Goal: Task Accomplishment & Management: Complete application form

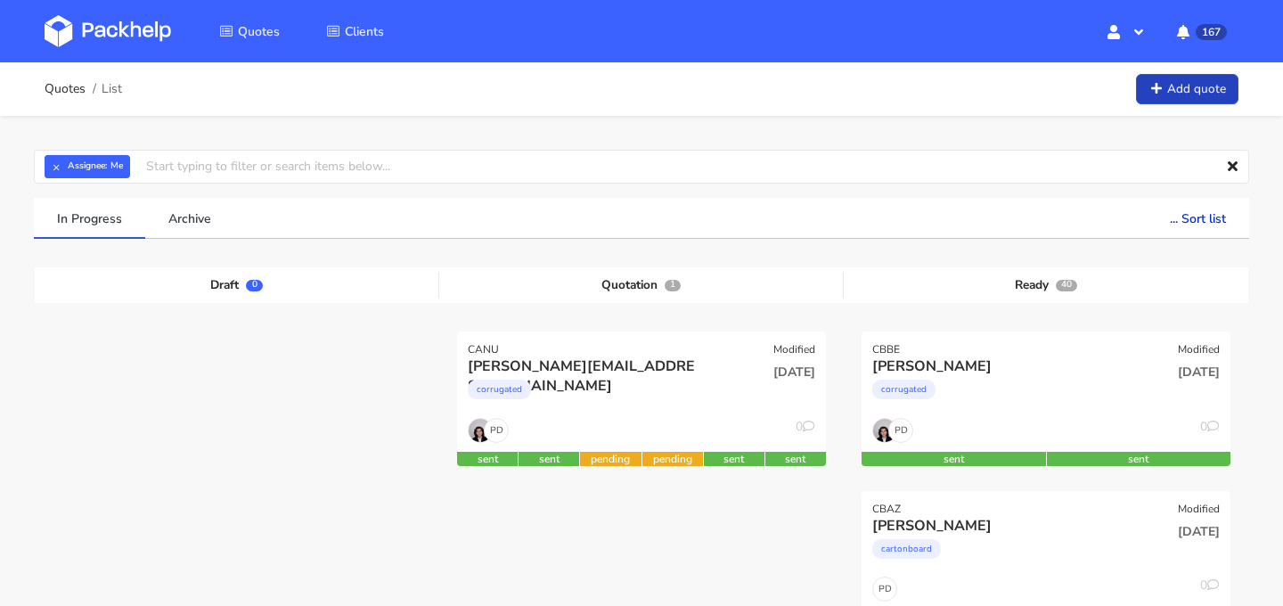
click at [1189, 97] on link "Add quote" at bounding box center [1187, 89] width 102 height 31
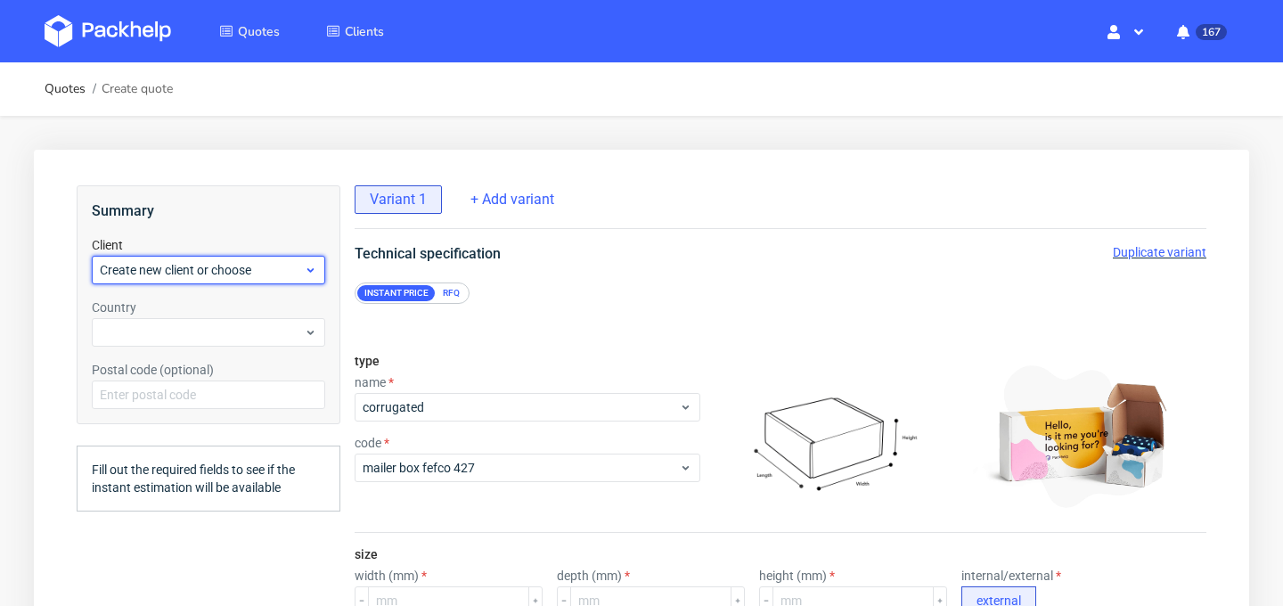
click at [252, 266] on span "Create new client or choose" at bounding box center [202, 270] width 204 height 18
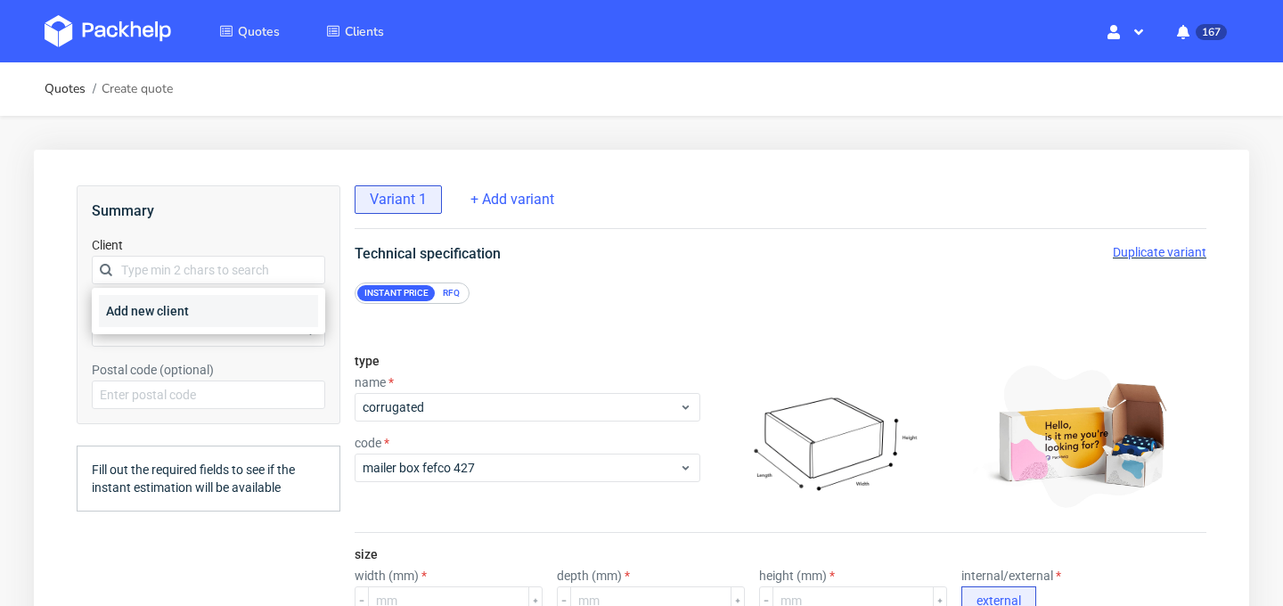
click at [238, 321] on div "Add new client" at bounding box center [208, 311] width 219 height 32
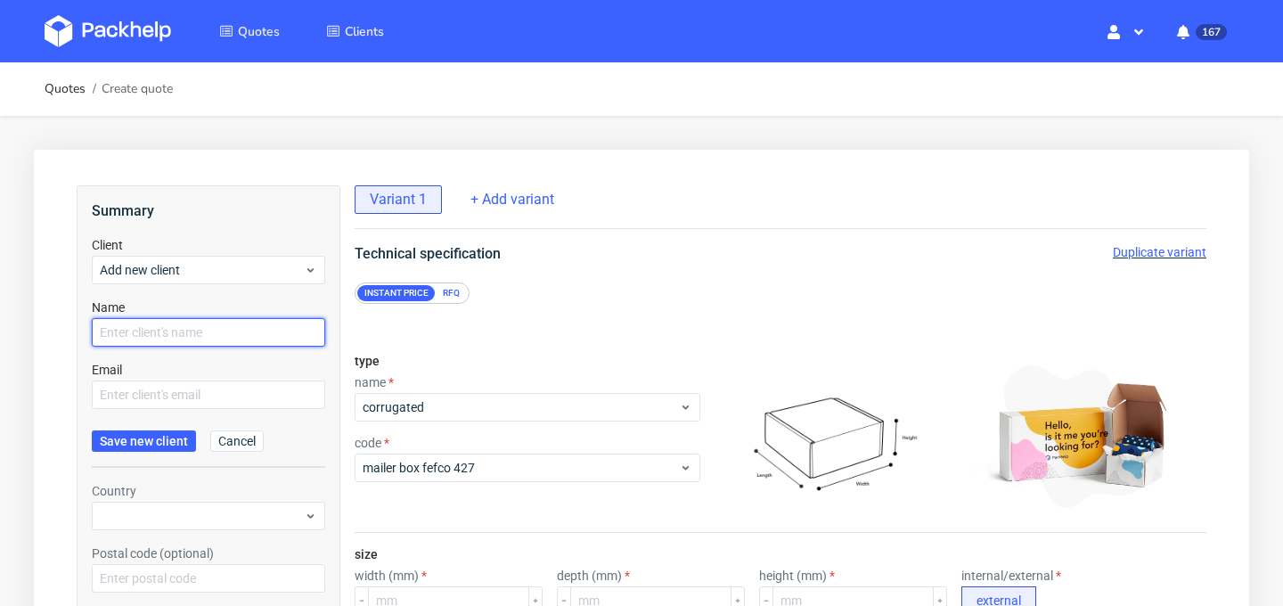
click at [238, 321] on input "text" at bounding box center [208, 332] width 233 height 29
type input "Simon"
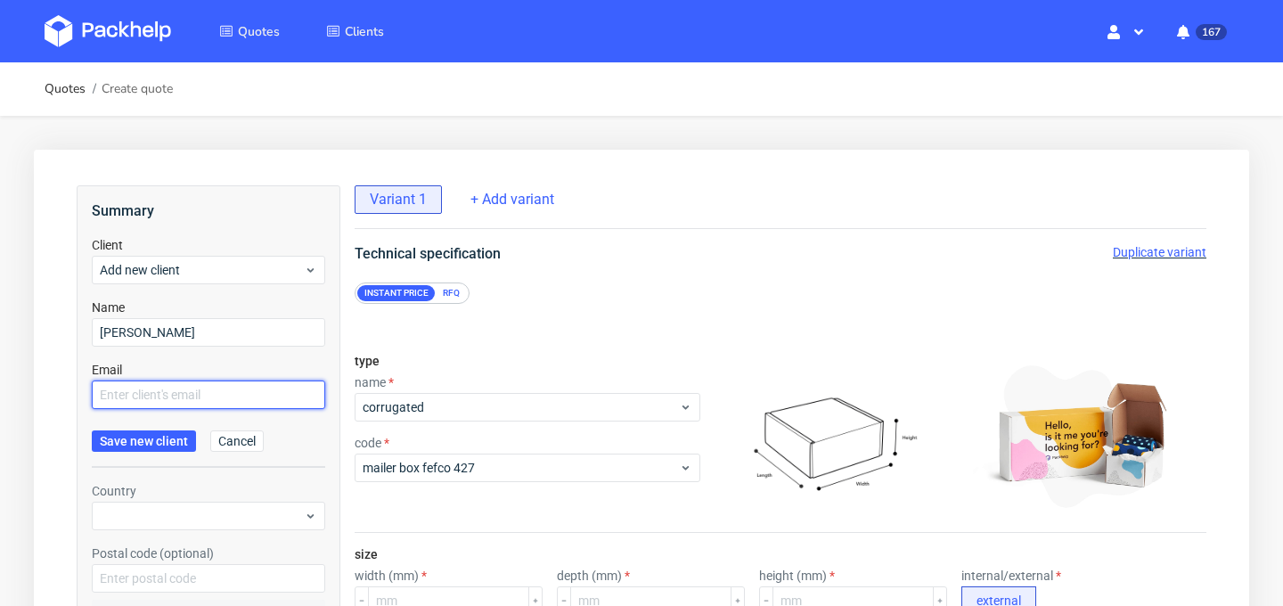
click at [257, 398] on input "text" at bounding box center [208, 394] width 233 height 29
type input "Barnwell"
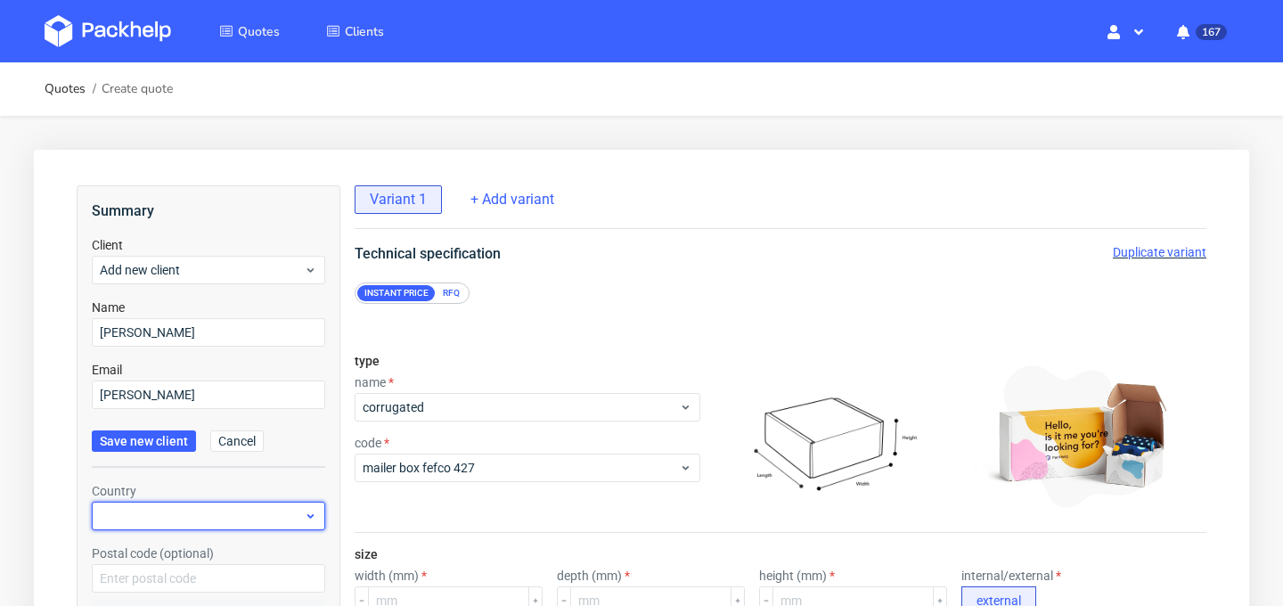
click at [157, 504] on div at bounding box center [208, 516] width 233 height 29
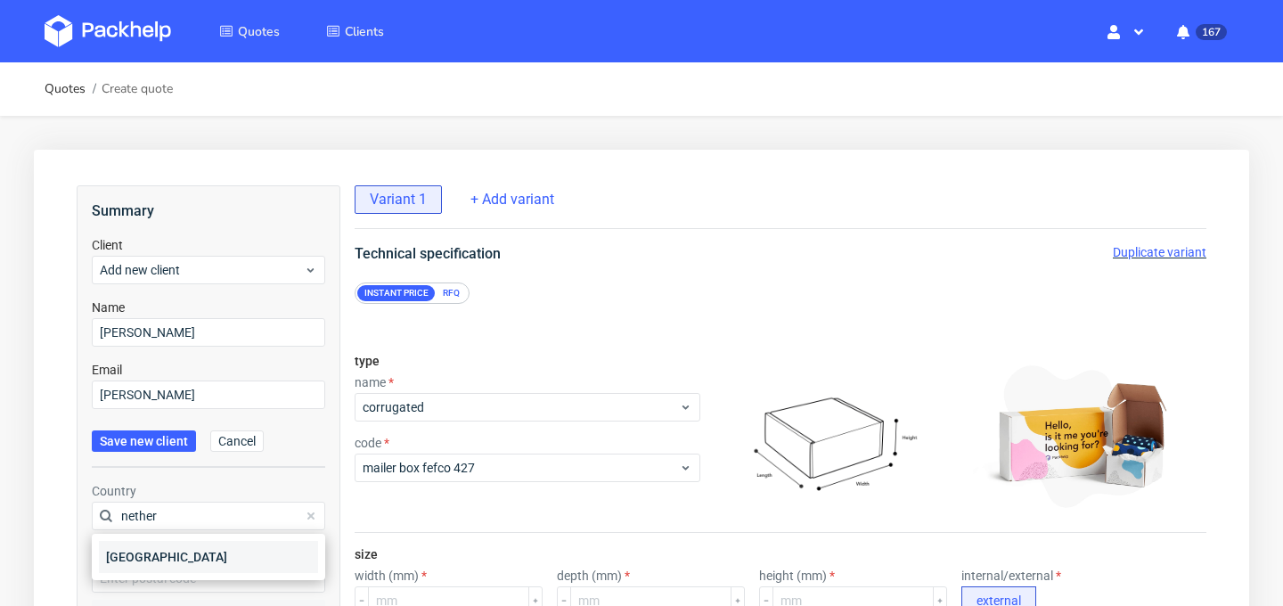
type input "nether"
click at [162, 554] on div "[GEOGRAPHIC_DATA]" at bounding box center [208, 557] width 219 height 32
click at [143, 446] on span "Save new client" at bounding box center [144, 441] width 88 height 12
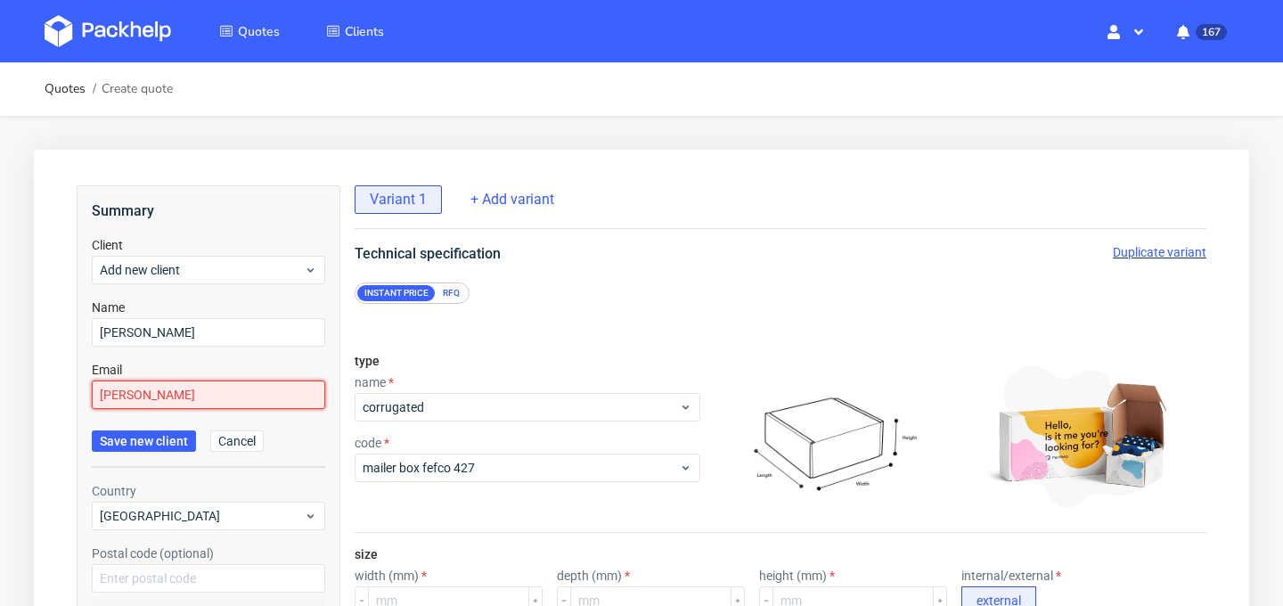
click at [182, 403] on input "Barnwell" at bounding box center [208, 394] width 233 height 29
drag, startPoint x: 186, startPoint y: 403, endPoint x: 87, endPoint y: 402, distance: 98.9
click at [87, 402] on div "Summary Client Add new client Name Simon Email Barnwell Save new client Cancel …" at bounding box center [209, 544] width 264 height 719
click at [175, 335] on input "Simon" at bounding box center [208, 332] width 233 height 29
type input "[PERSON_NAME]"
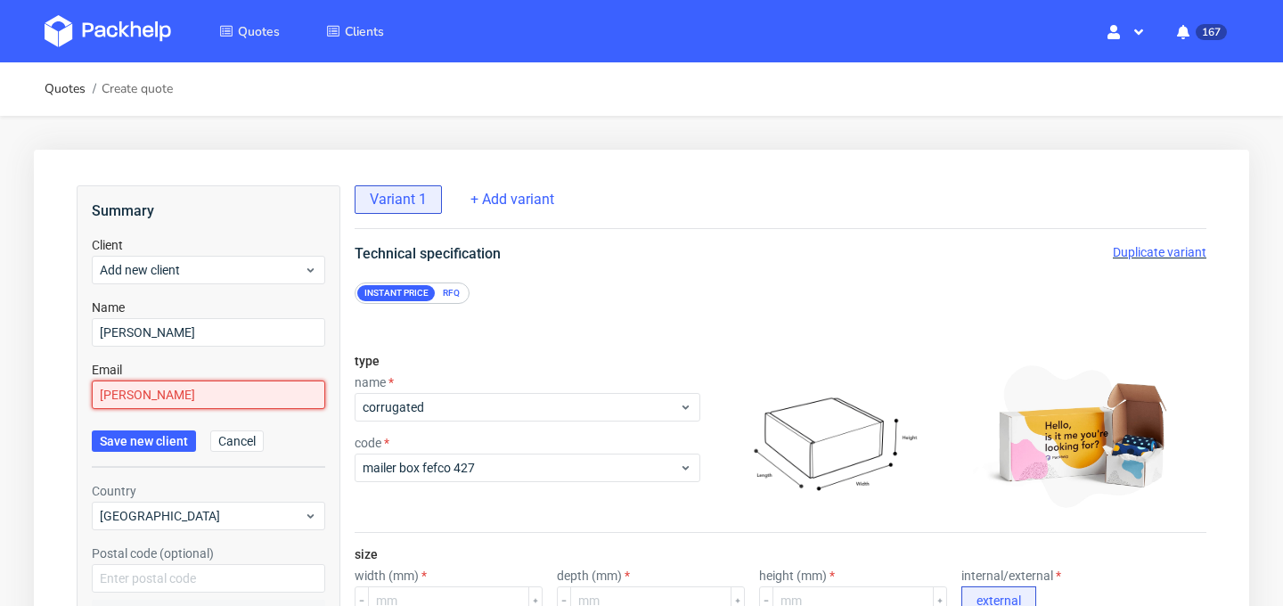
click at [184, 391] on input "Barnwell" at bounding box center [208, 394] width 233 height 29
type input "B"
paste input "[EMAIL_ADDRESS][DOMAIN_NAME]"
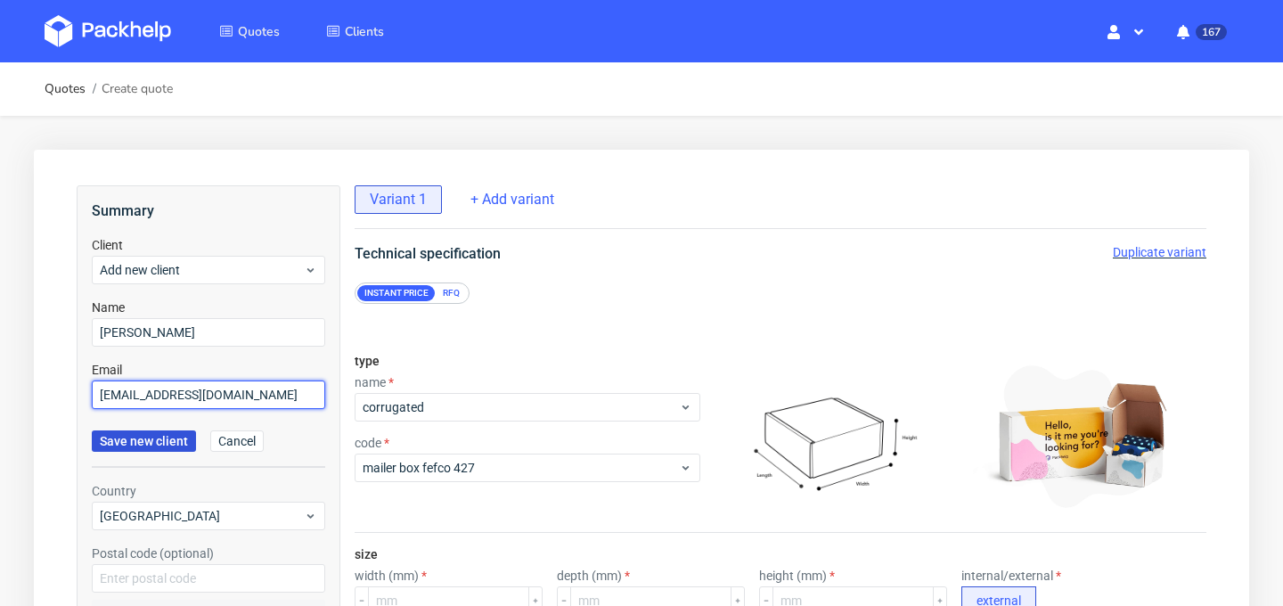
type input "[EMAIL_ADDRESS][DOMAIN_NAME]"
click at [159, 437] on span "Save new client" at bounding box center [144, 441] width 88 height 12
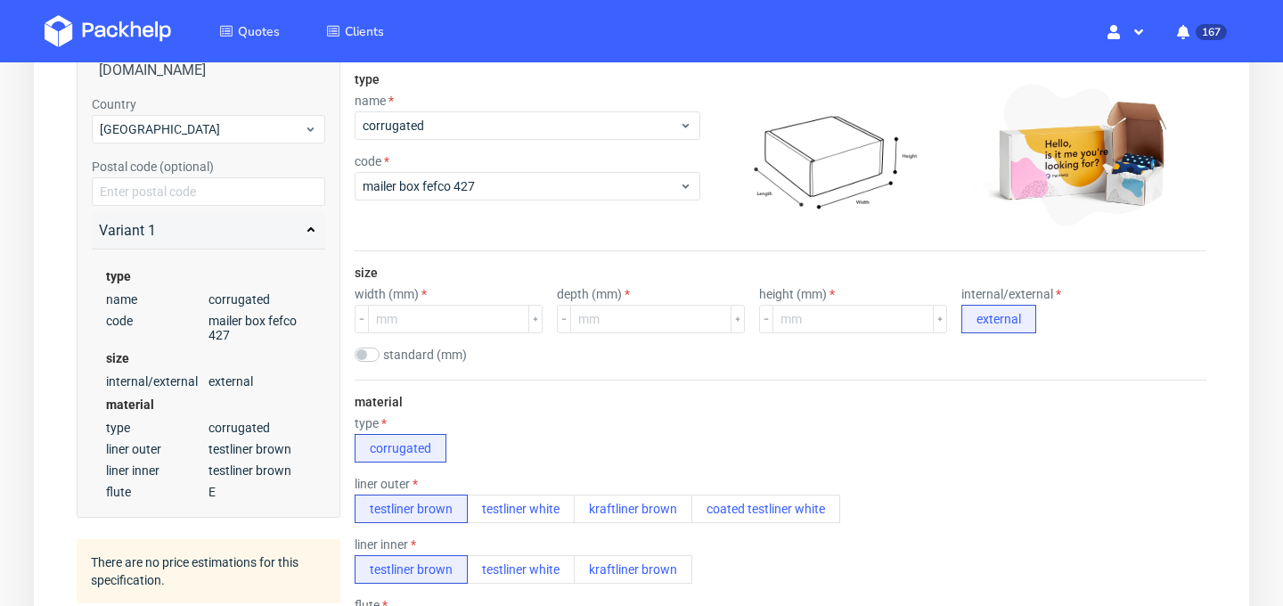
scroll to position [281, 0]
click at [413, 331] on input "number" at bounding box center [448, 320] width 161 height 29
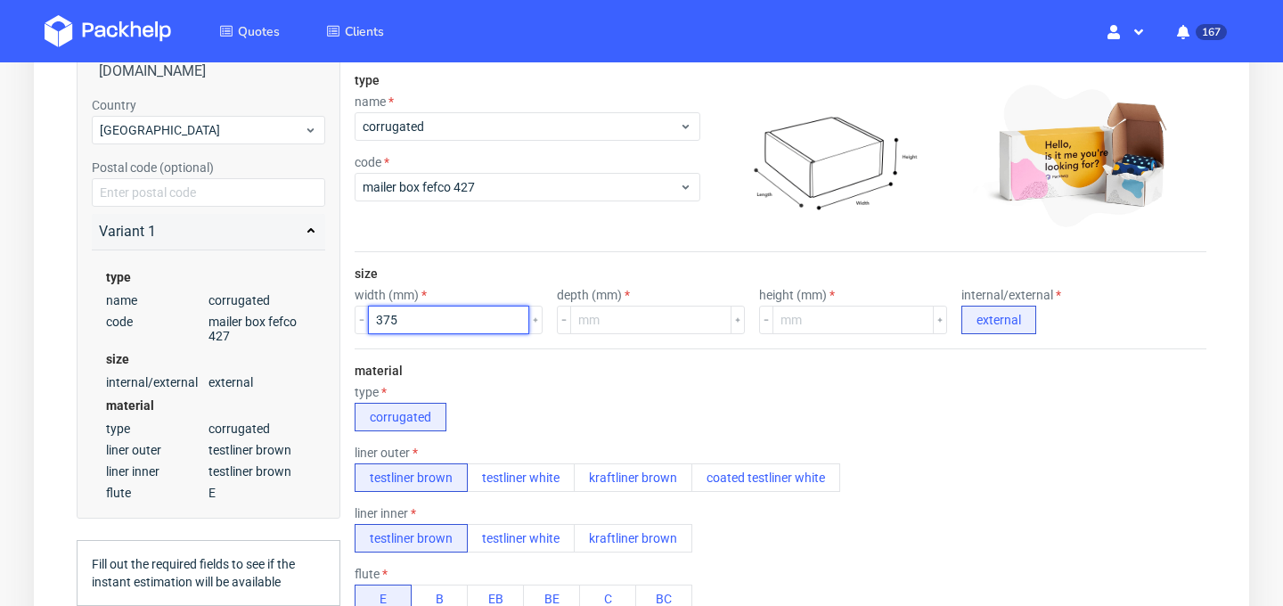
type input "375"
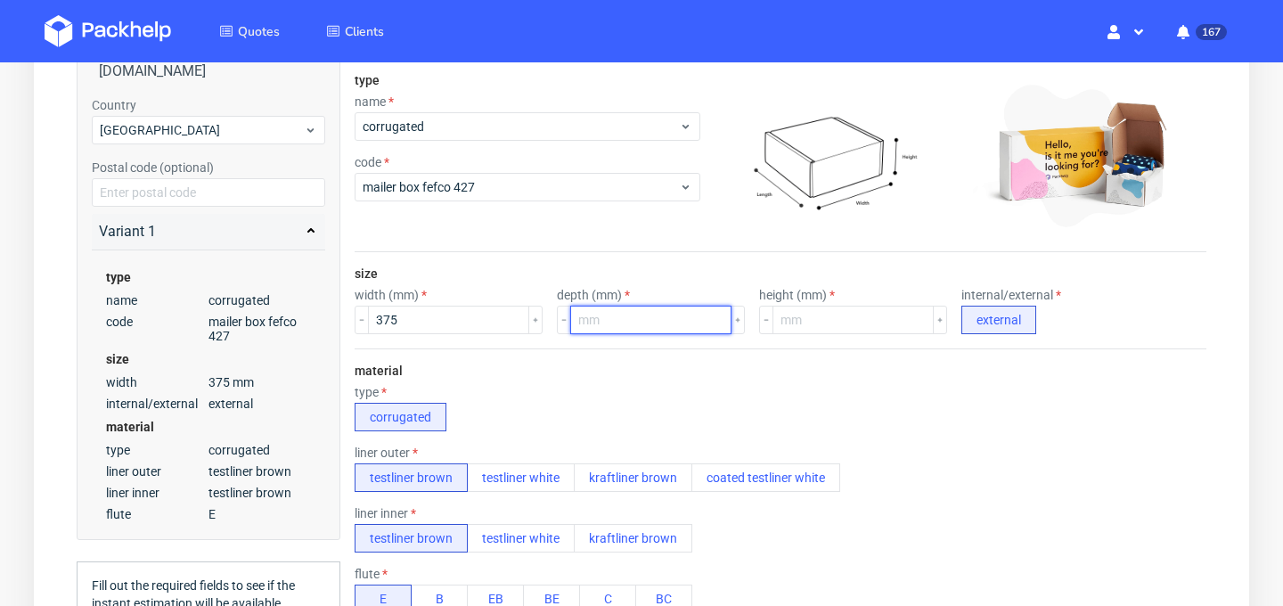
click at [591, 317] on input "number" at bounding box center [650, 320] width 161 height 29
type input "260"
click at [829, 320] on input "number" at bounding box center [852, 320] width 161 height 29
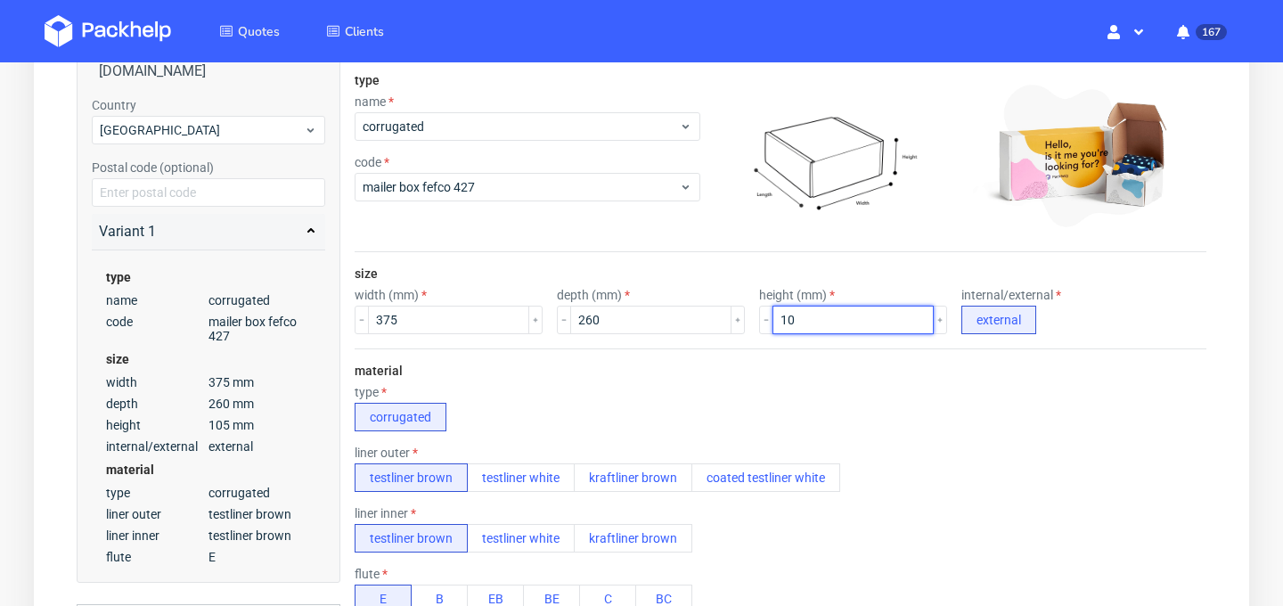
type input "1"
type input "80"
click at [744, 401] on div "type corrugated" at bounding box center [781, 408] width 852 height 46
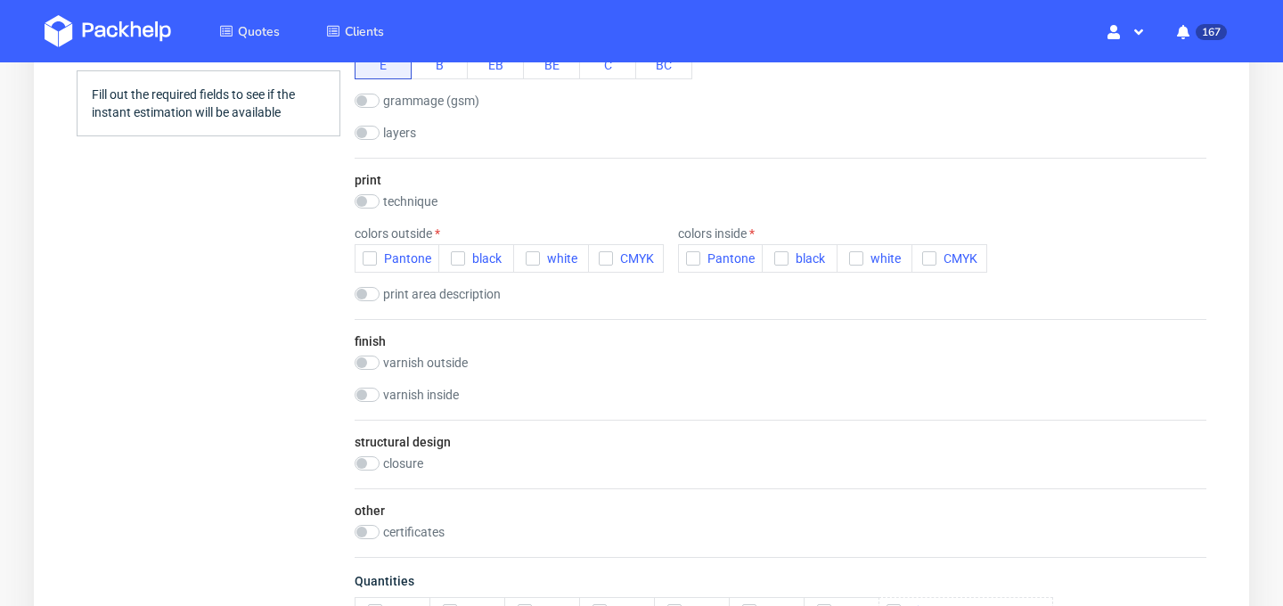
scroll to position [813, 0]
click at [368, 205] on input "checkbox" at bounding box center [367, 202] width 25 height 14
checkbox input "true"
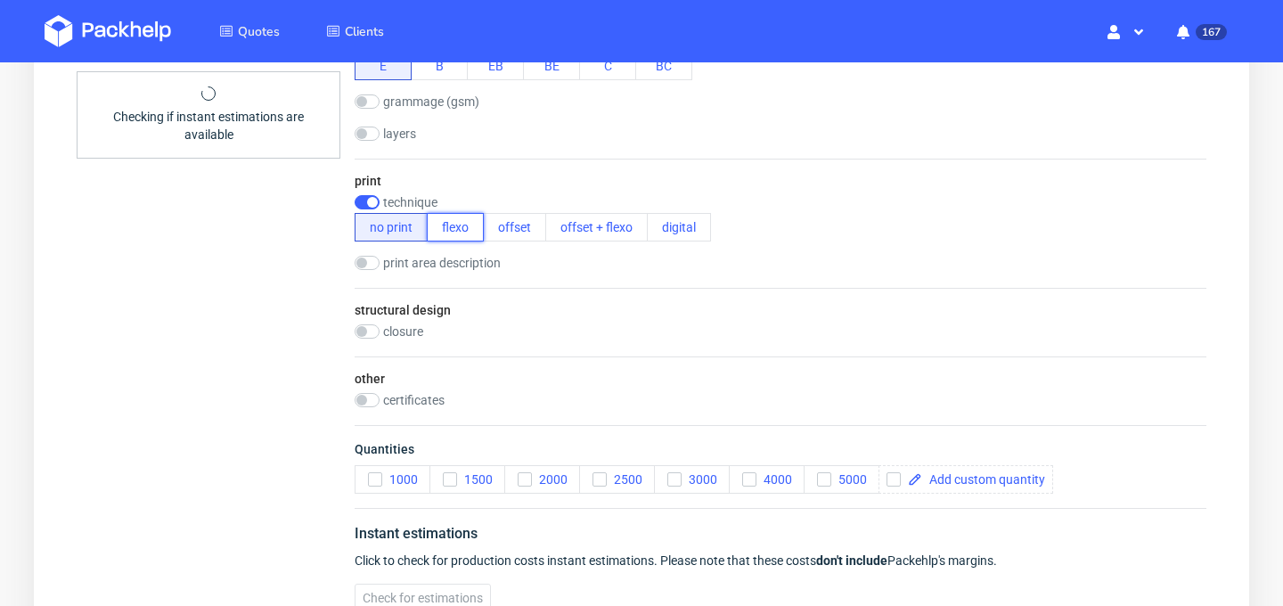
click at [465, 225] on button "flexo" at bounding box center [455, 227] width 57 height 29
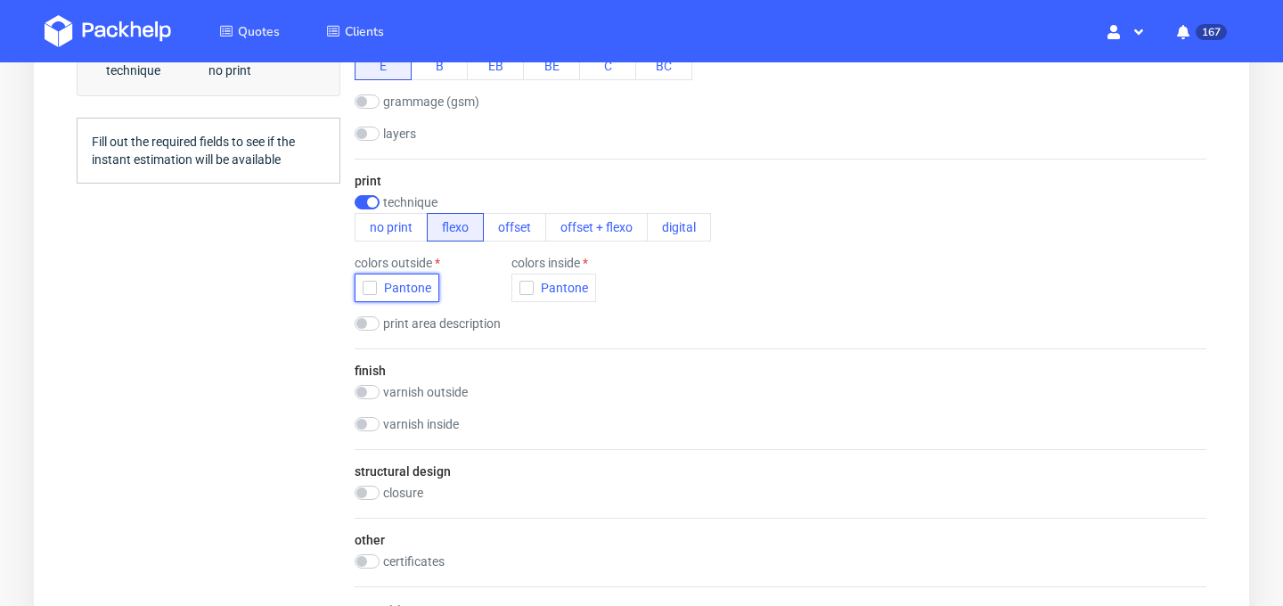
click at [367, 290] on icon "button" at bounding box center [370, 288] width 12 height 12
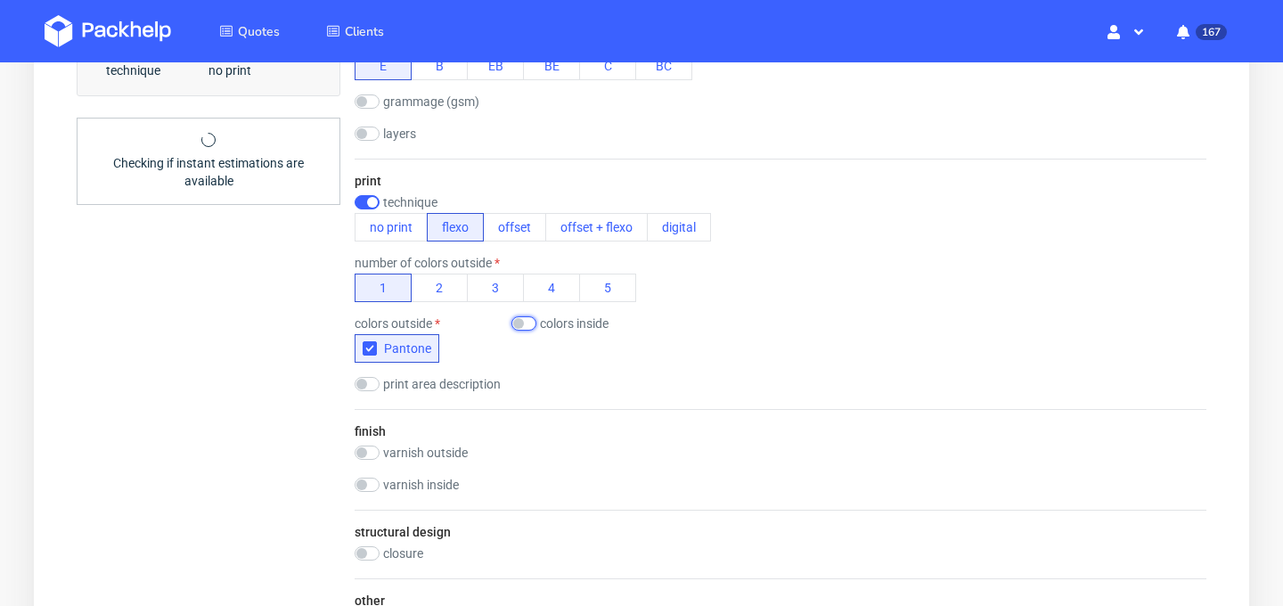
click at [533, 326] on input "checkbox" at bounding box center [523, 323] width 25 height 14
checkbox input "true"
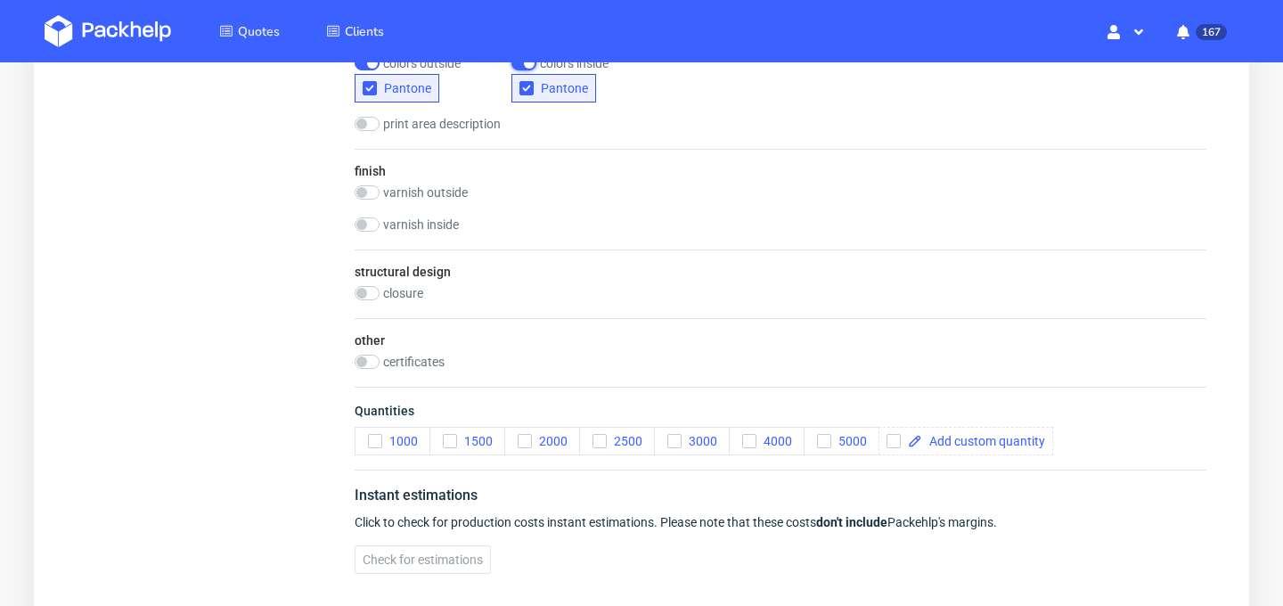
scroll to position [1072, 0]
click at [363, 293] on input "checkbox" at bounding box center [367, 295] width 25 height 14
checkbox input "true"
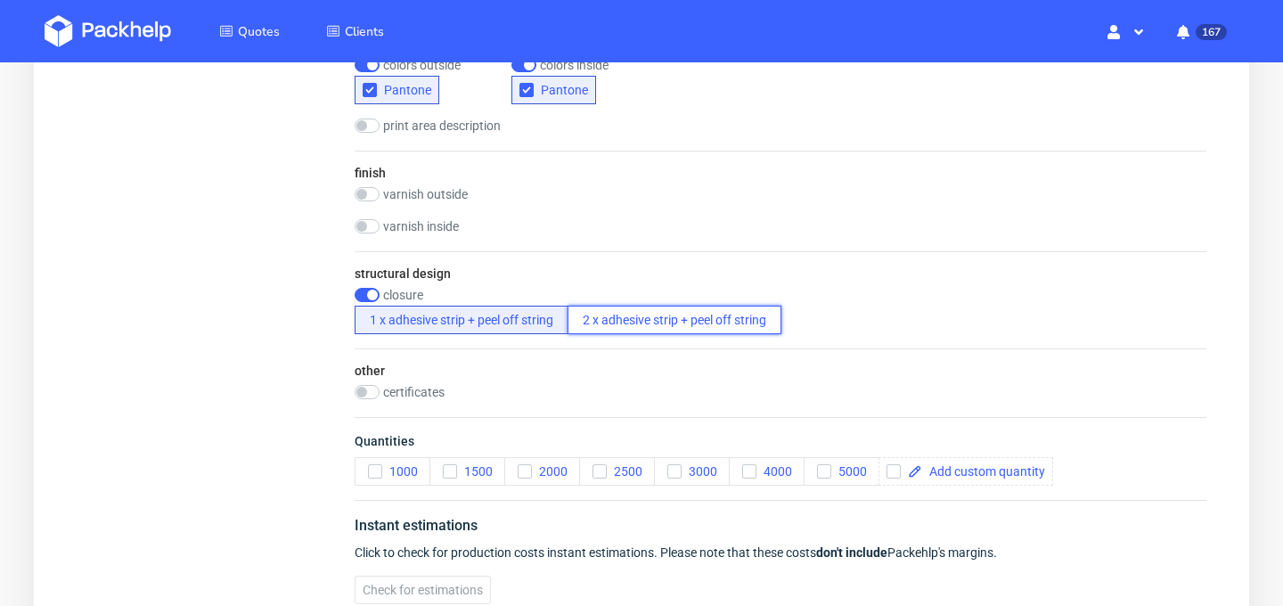
click at [691, 317] on button "2 x adhesive strip + peel off string" at bounding box center [675, 320] width 214 height 29
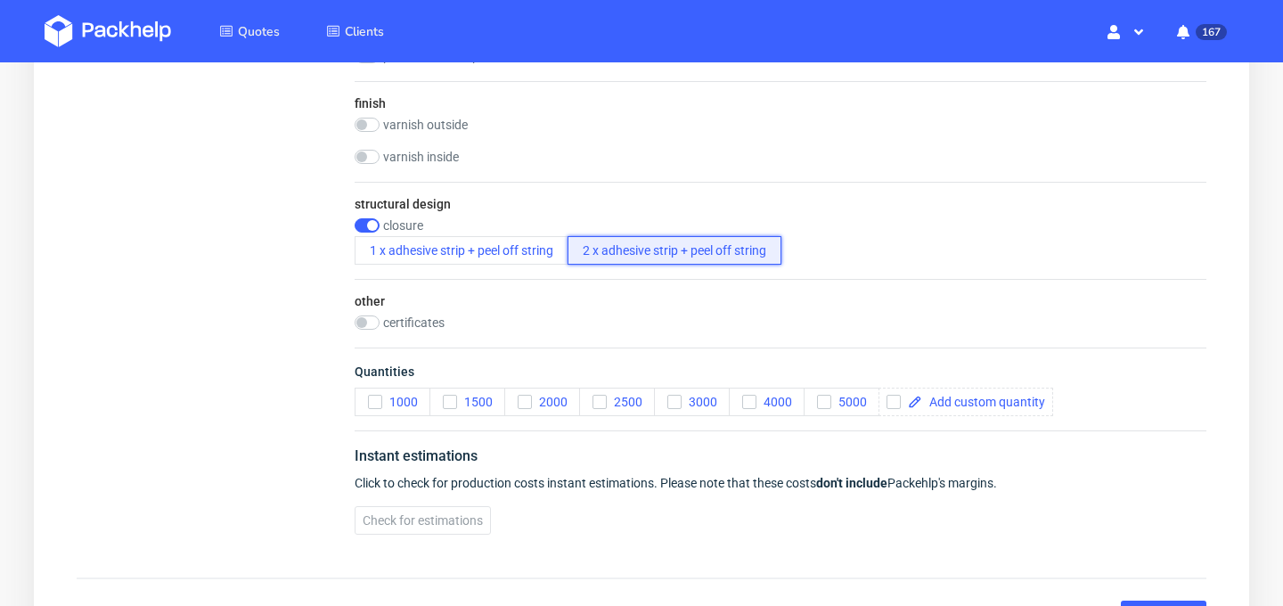
scroll to position [1144, 0]
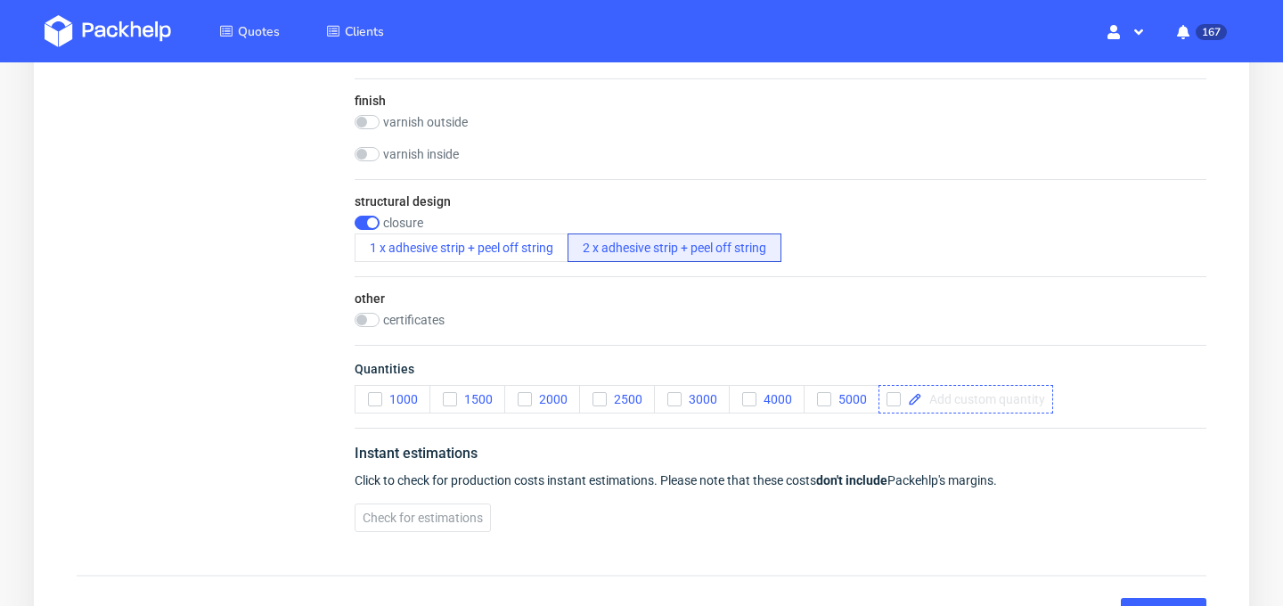
click at [943, 404] on span at bounding box center [983, 399] width 123 height 12
checkbox input "true"
click at [1039, 404] on span at bounding box center [1070, 399] width 123 height 12
checkbox input "true"
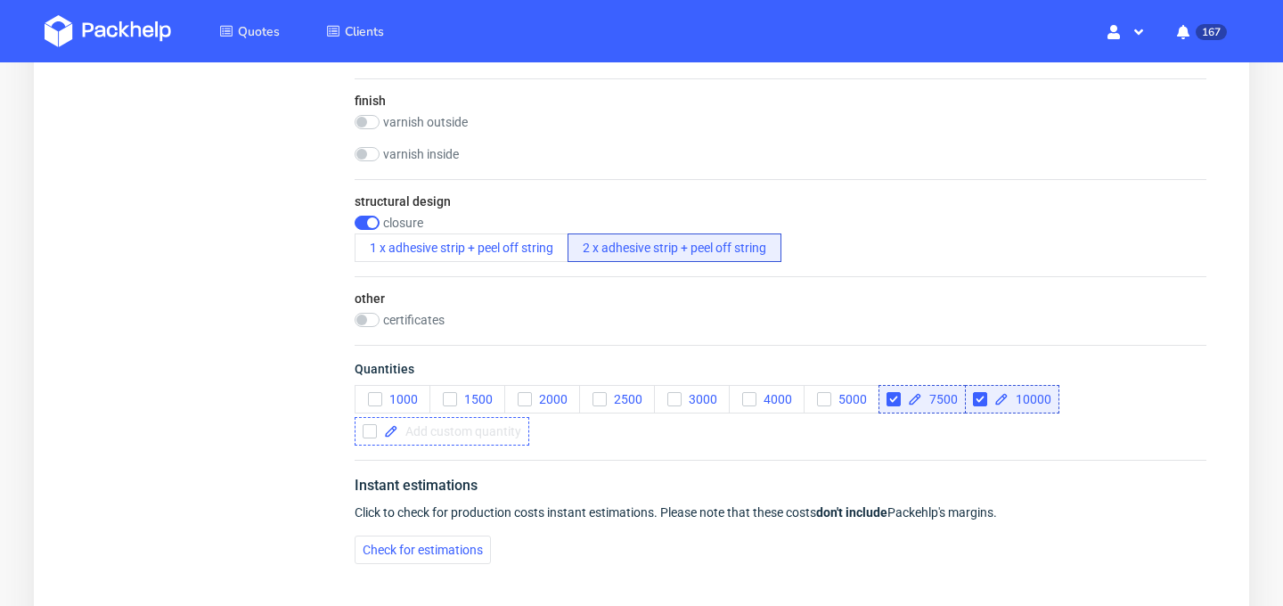
click at [494, 431] on span at bounding box center [459, 431] width 123 height 12
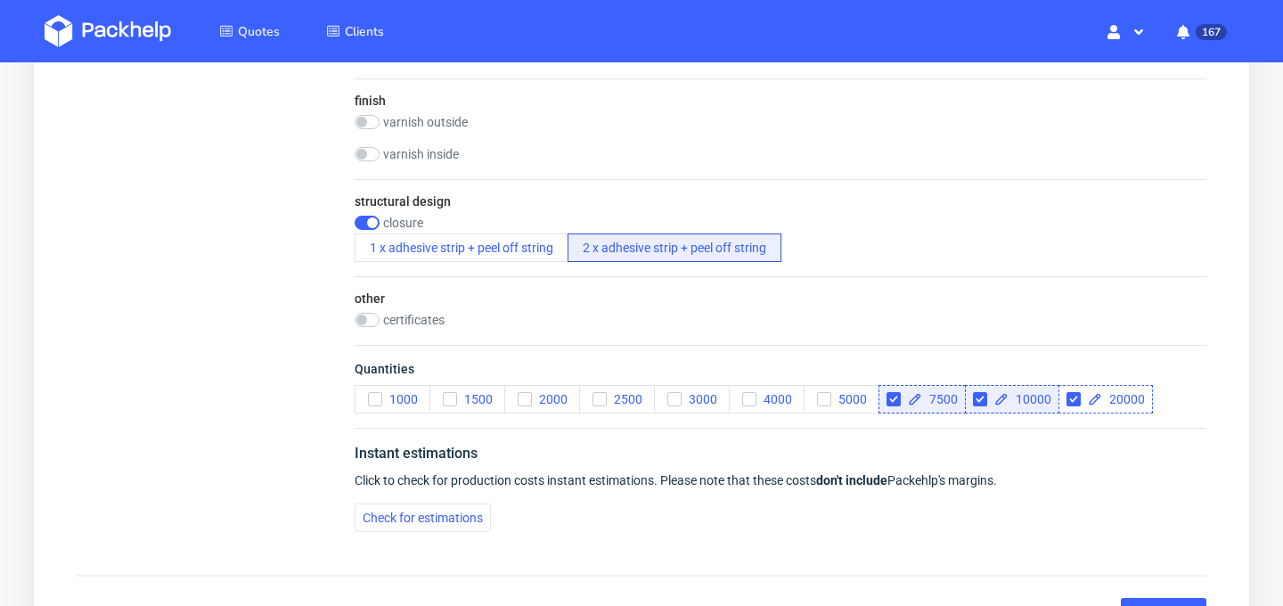
checkbox input "true"
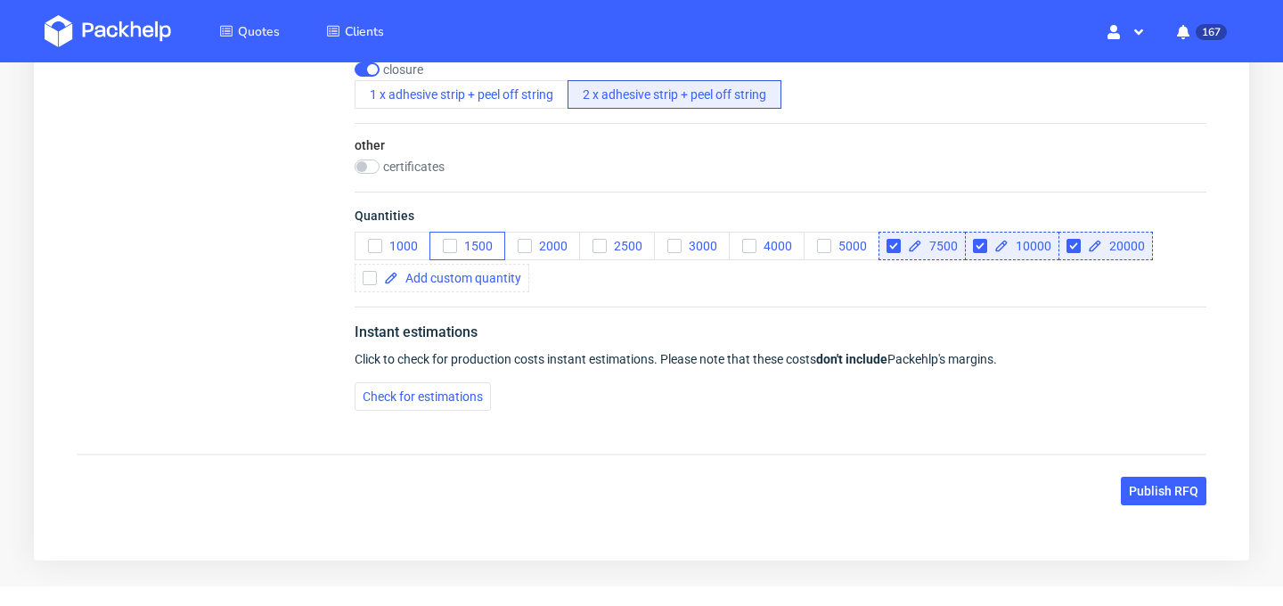
scroll to position [1317, 0]
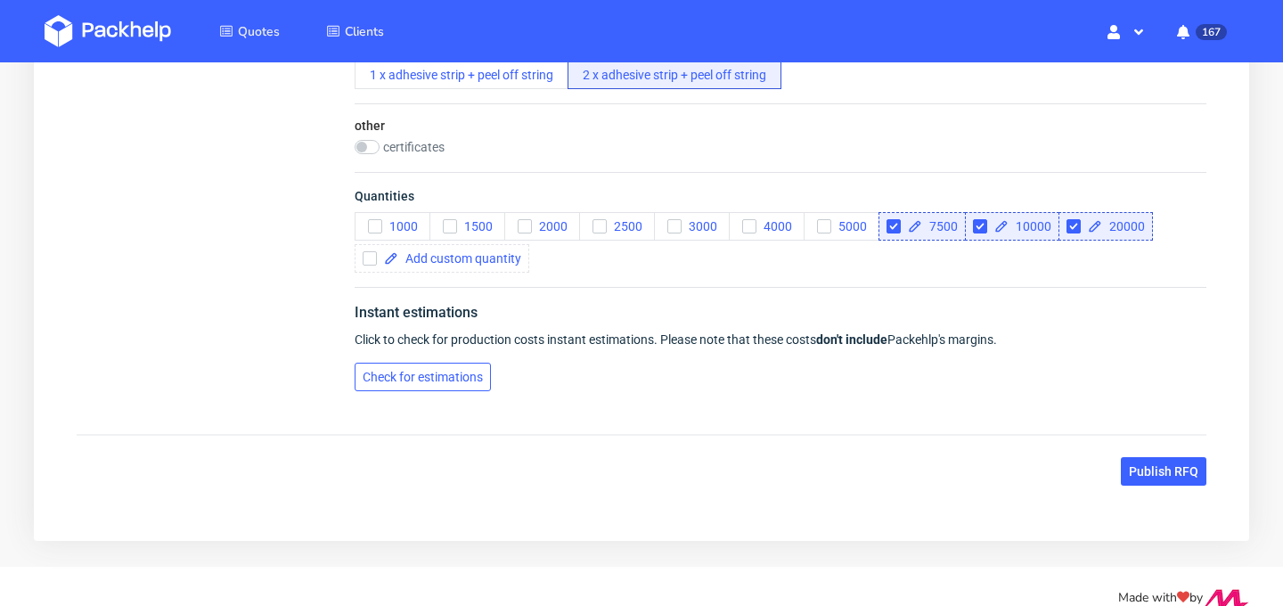
click at [433, 381] on span "Check for estimations" at bounding box center [423, 377] width 120 height 12
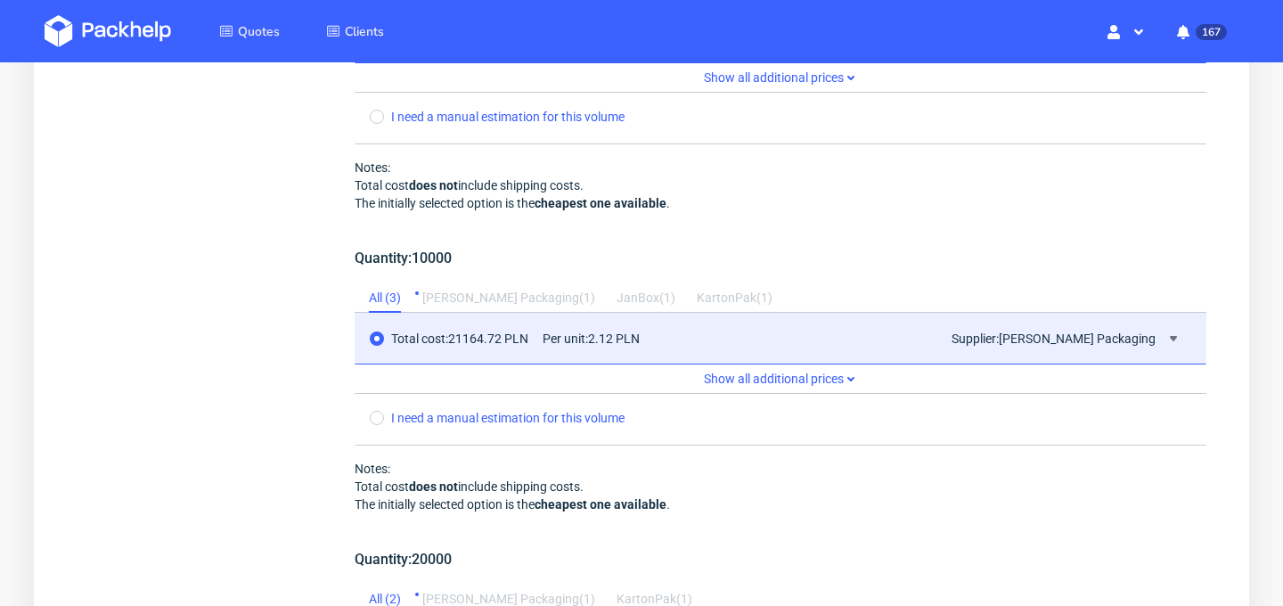
scroll to position [2452, 0]
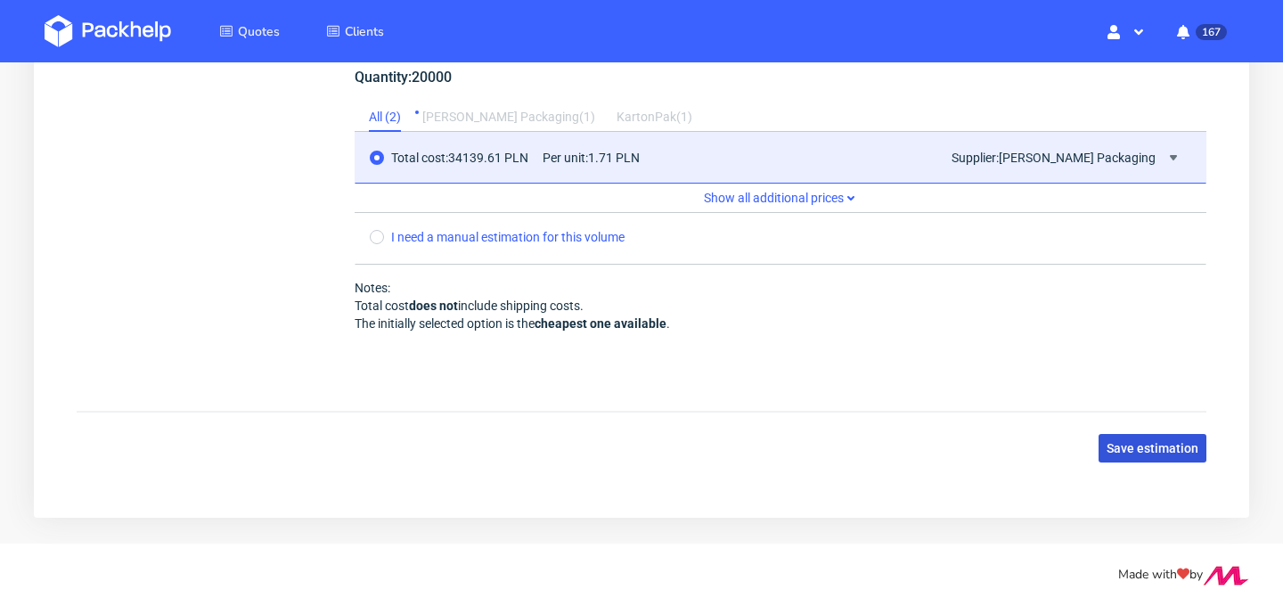
click at [1159, 453] on span "Save estimation" at bounding box center [1153, 448] width 92 height 12
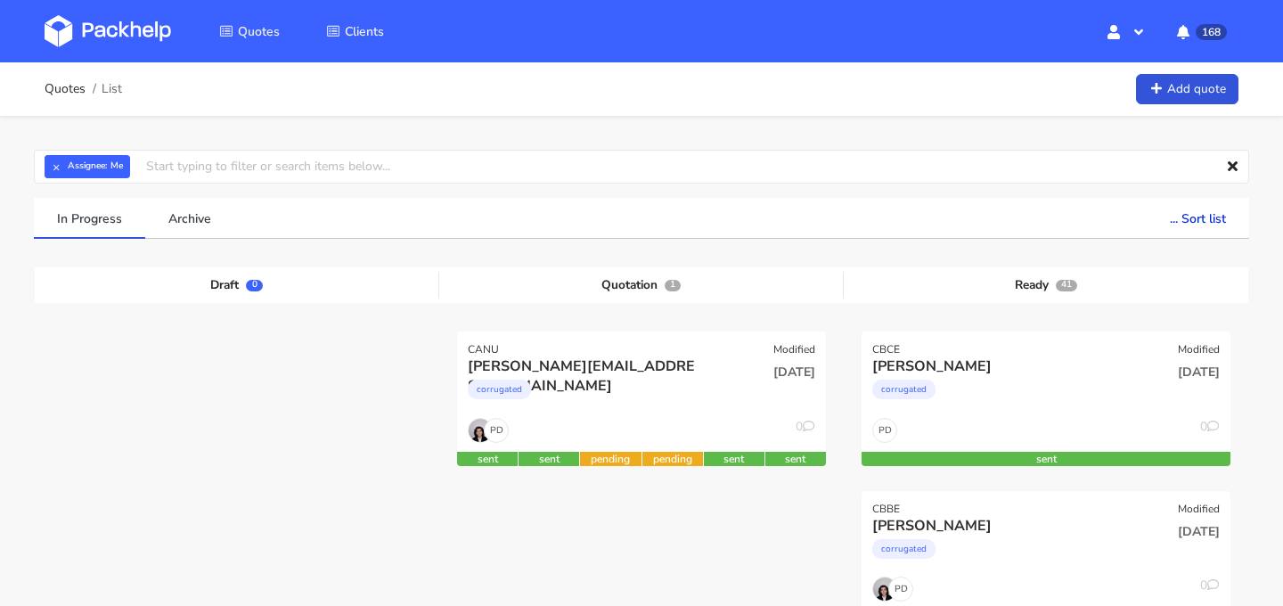
scroll to position [142, 0]
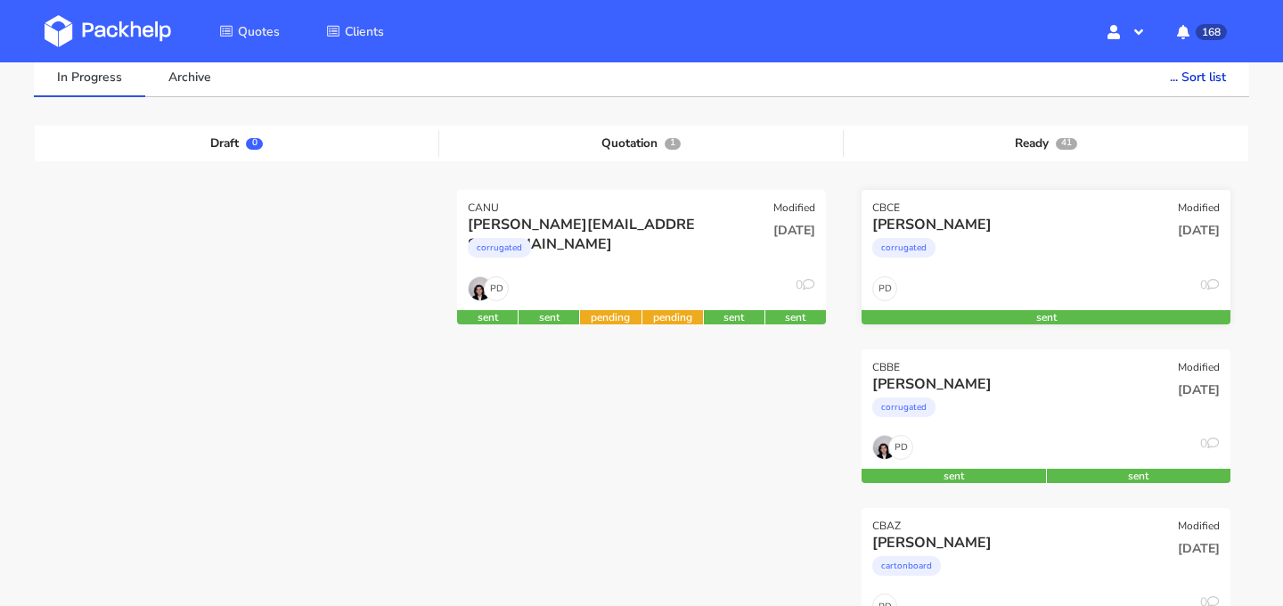
click at [1046, 262] on div "corrugated" at bounding box center [990, 252] width 236 height 36
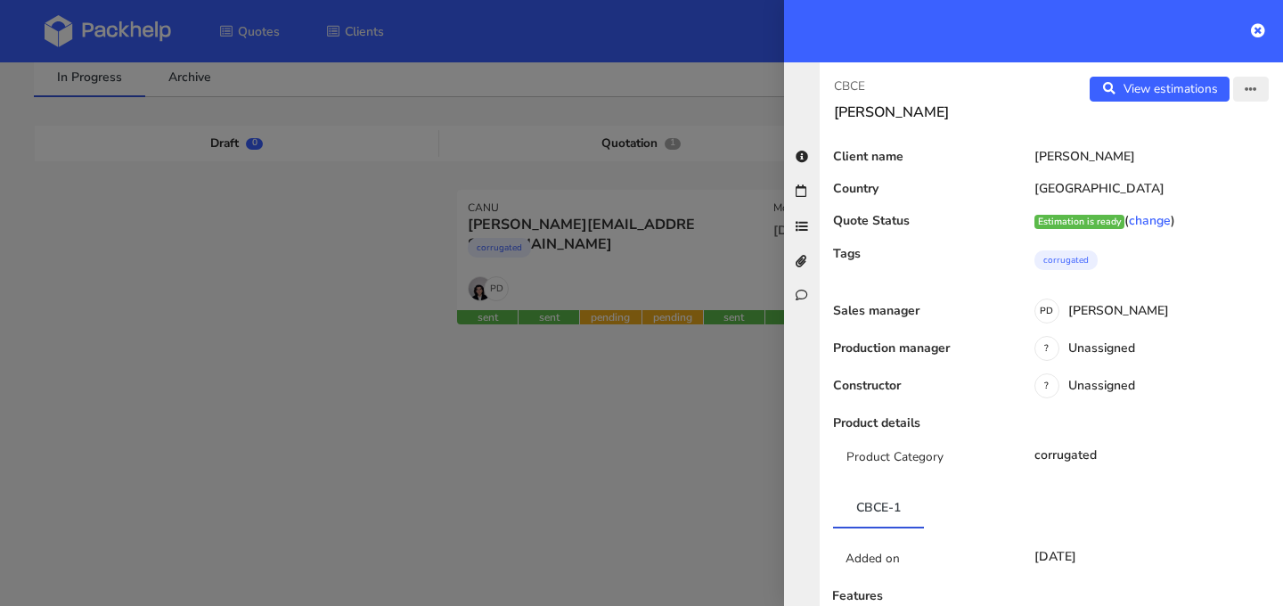
click at [1254, 97] on button "button" at bounding box center [1251, 89] width 36 height 25
click at [1199, 161] on link "Edit quote" at bounding box center [1193, 158] width 157 height 29
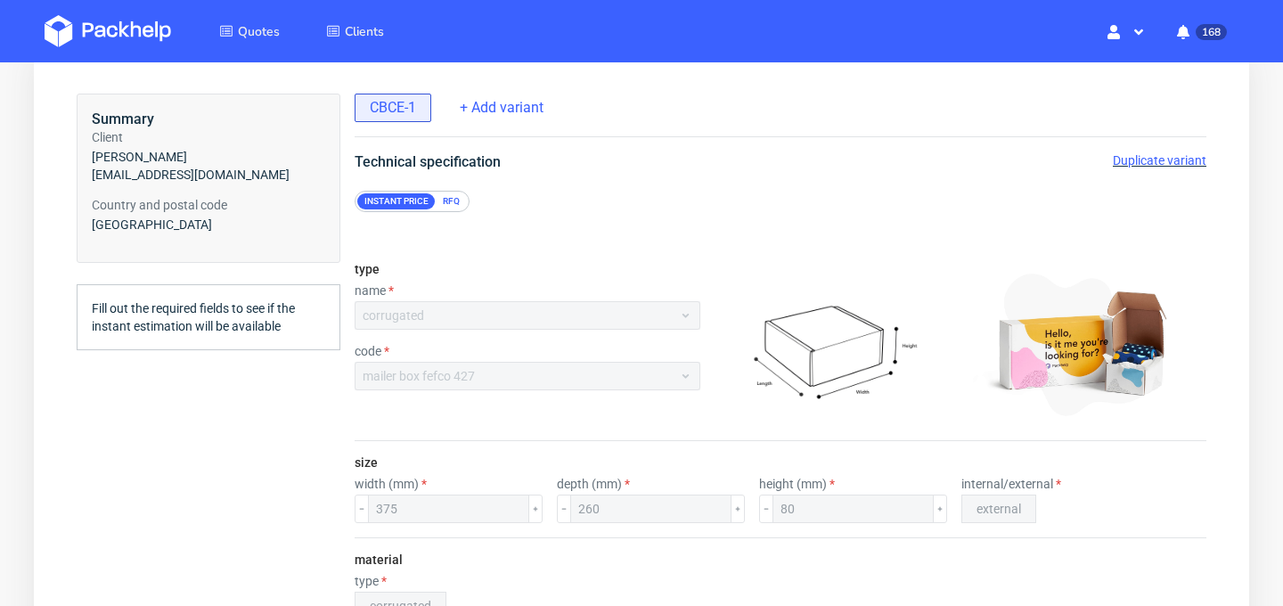
scroll to position [93, 0]
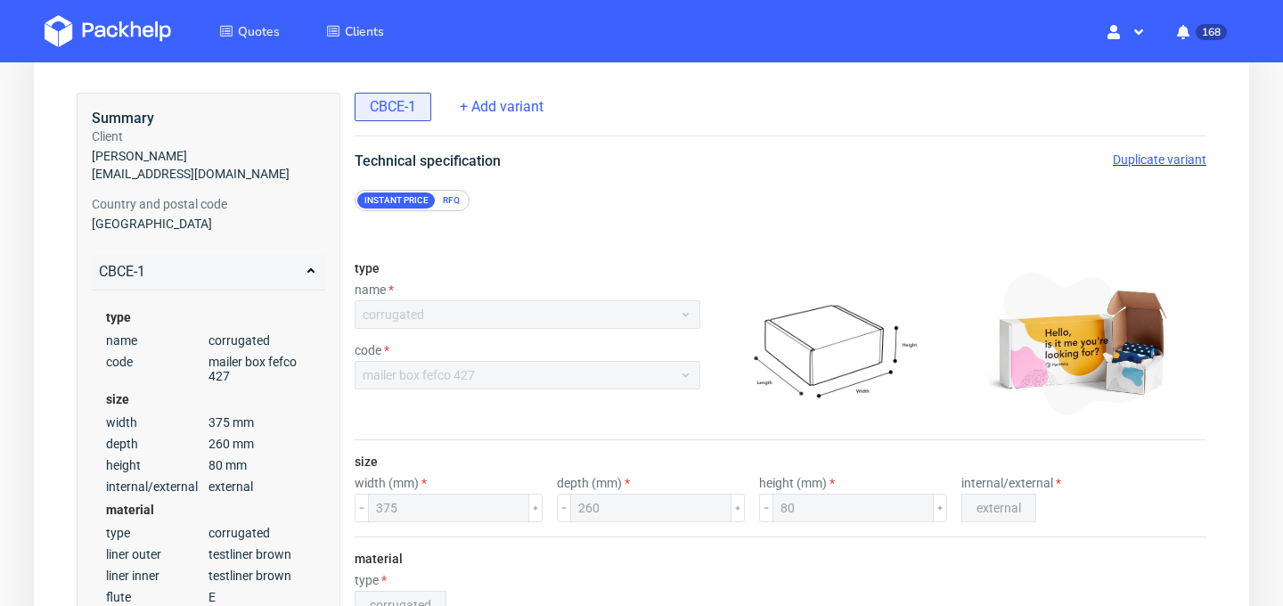
click at [1157, 165] on span "Duplicate variant" at bounding box center [1160, 159] width 94 height 14
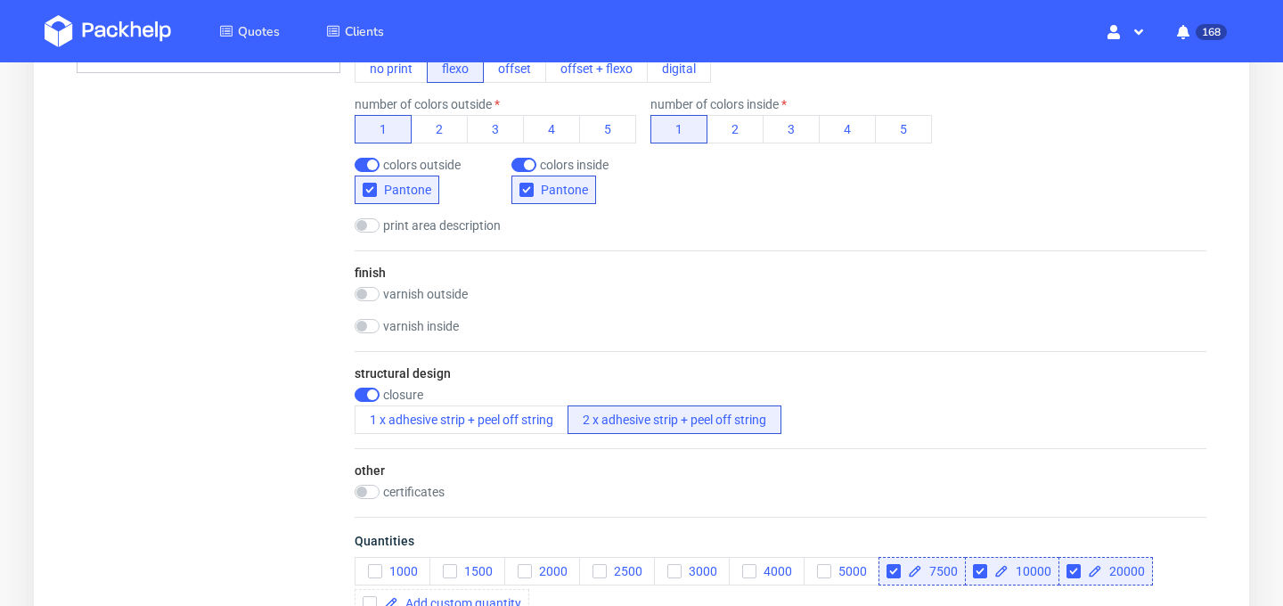
scroll to position [992, 0]
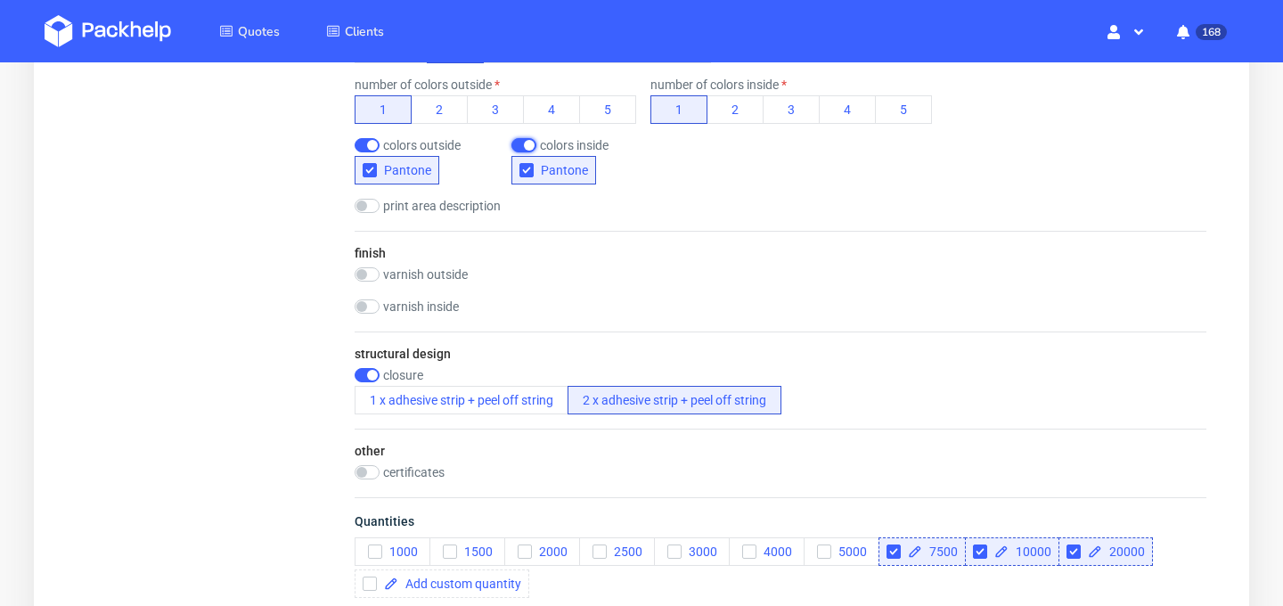
click at [524, 145] on input "checkbox" at bounding box center [523, 145] width 25 height 14
checkbox input "false"
click at [615, 207] on div "print area description outside: whole surface area outside: lid + front inside:…" at bounding box center [781, 208] width 852 height 18
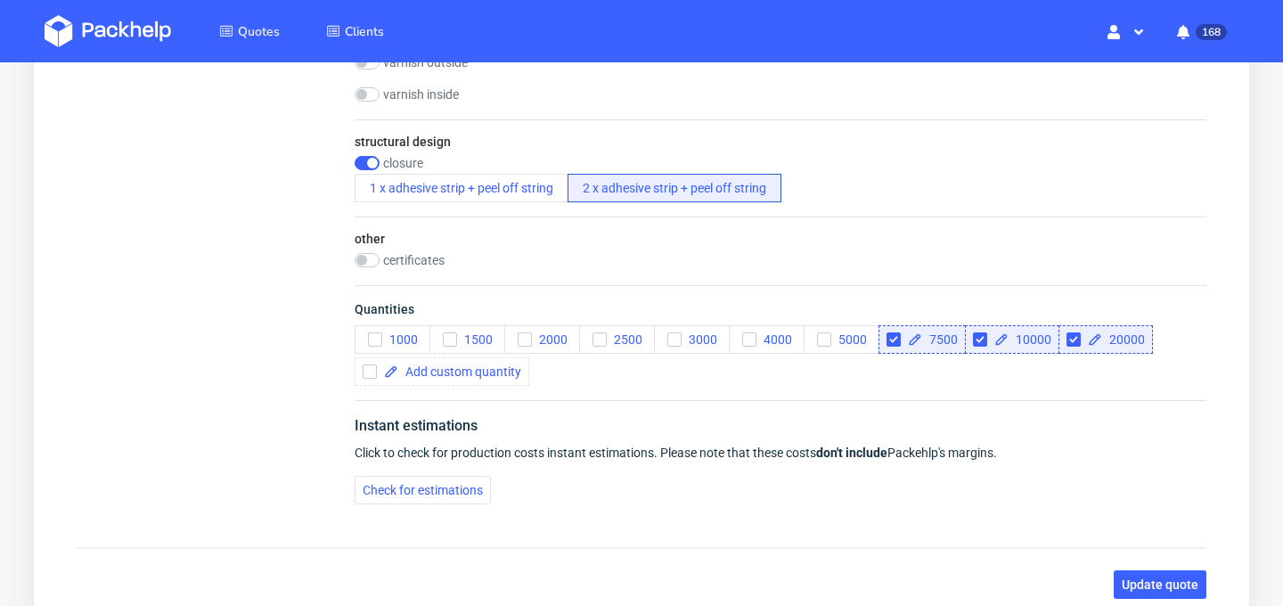
scroll to position [1244, 0]
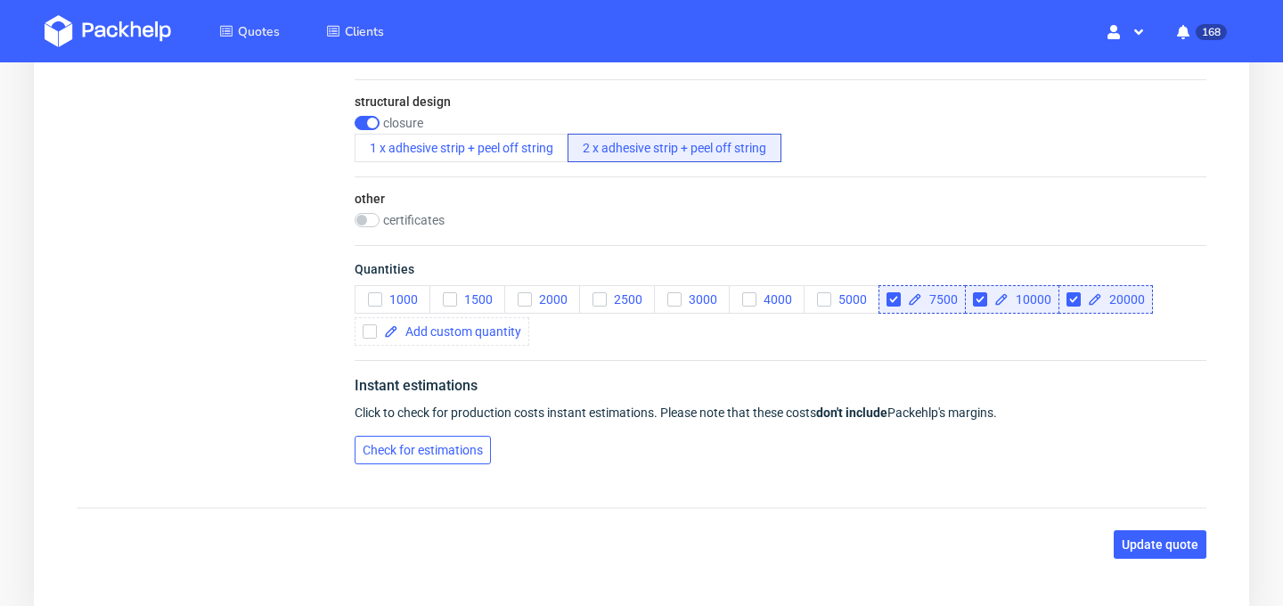
click at [430, 447] on span "Check for estimations" at bounding box center [423, 450] width 120 height 12
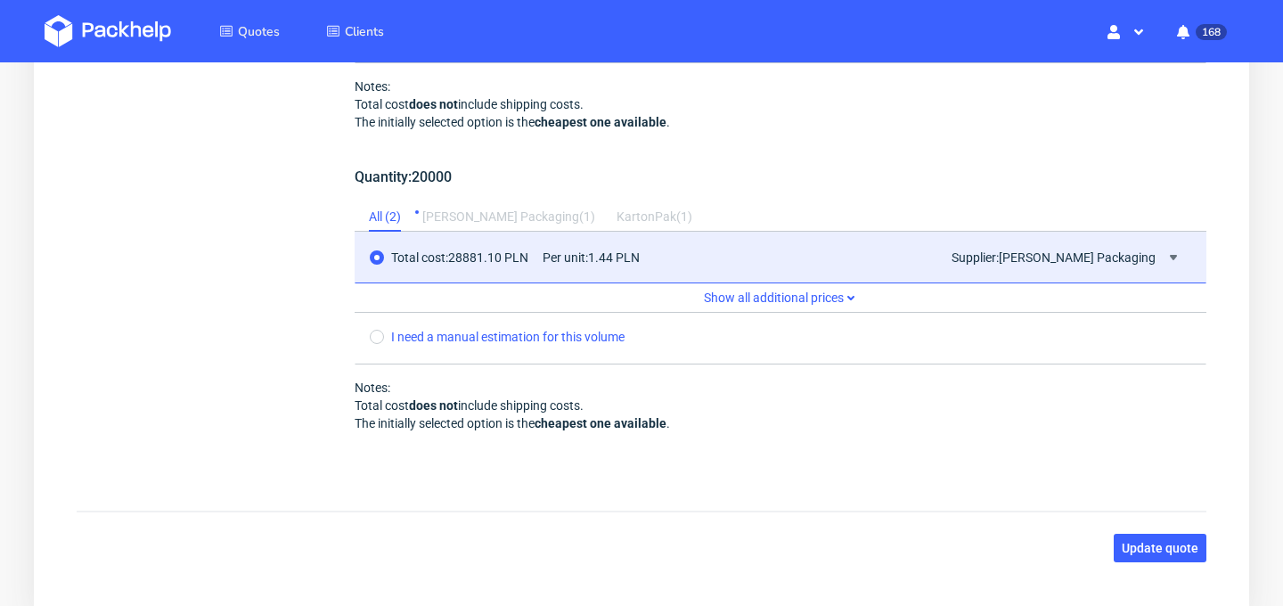
scroll to position [2354, 0]
click at [1158, 543] on span "Update quote" at bounding box center [1160, 546] width 77 height 12
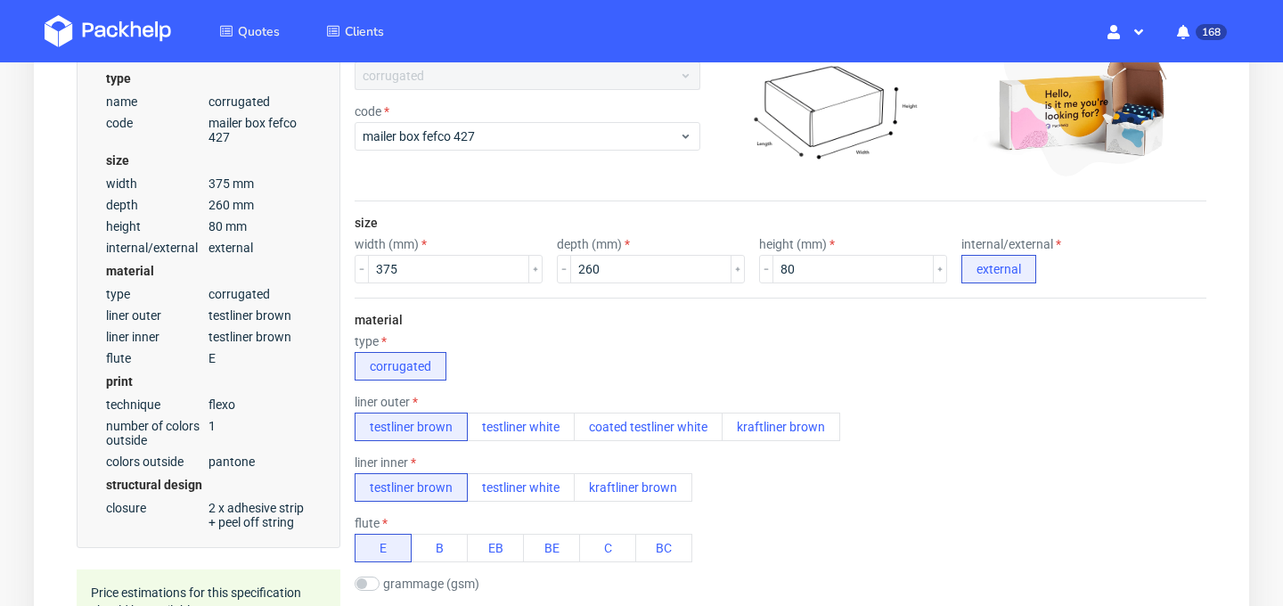
scroll to position [273, 0]
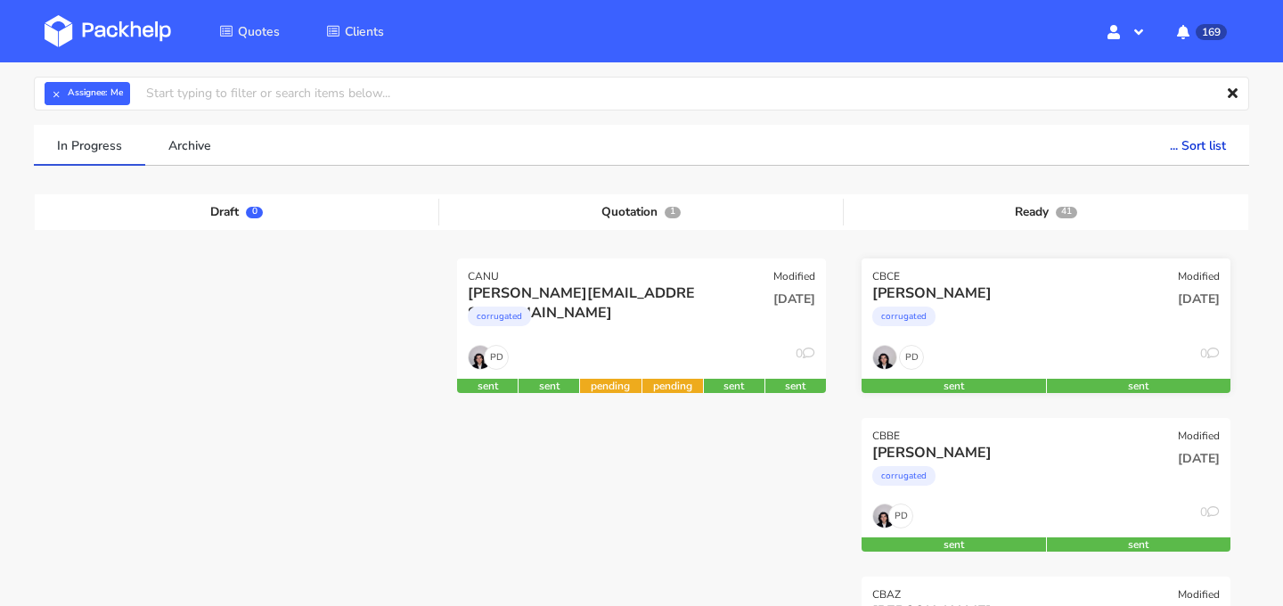
scroll to position [106, 0]
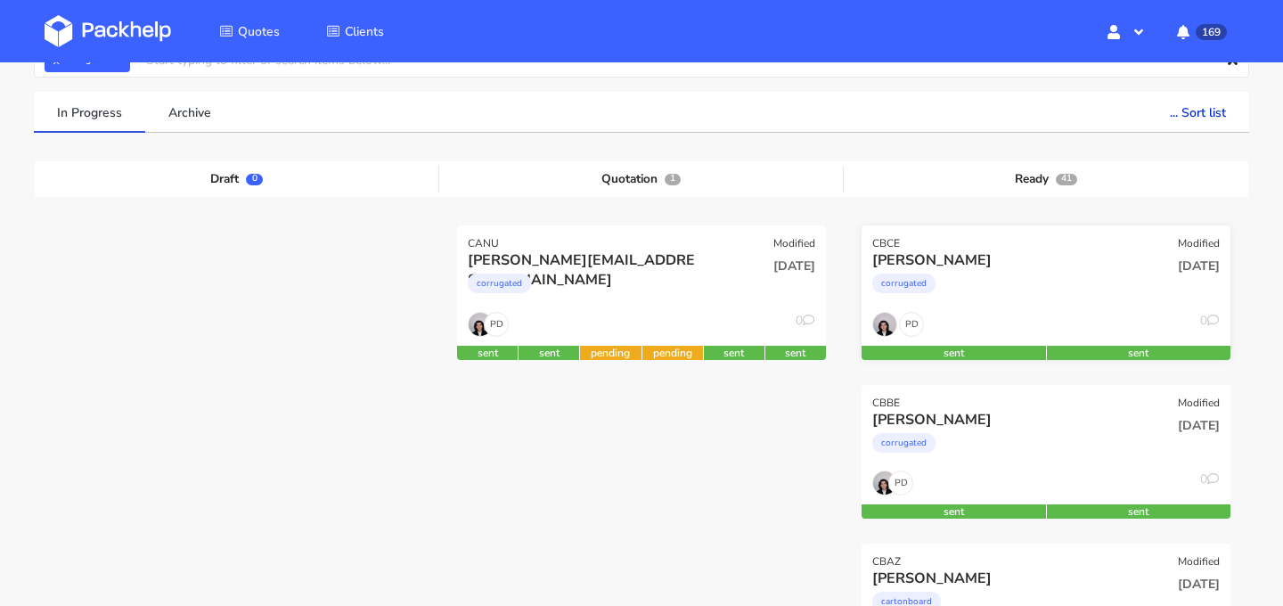
click at [1061, 310] on div "[PERSON_NAME] corrugated" at bounding box center [984, 280] width 249 height 61
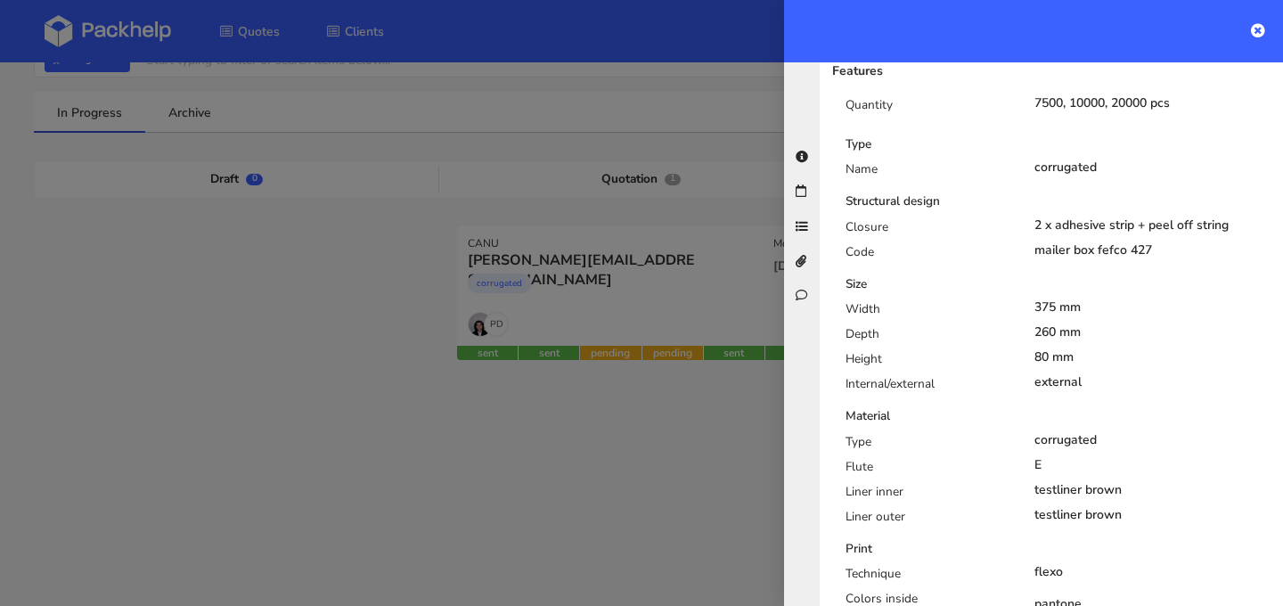
scroll to position [0, 0]
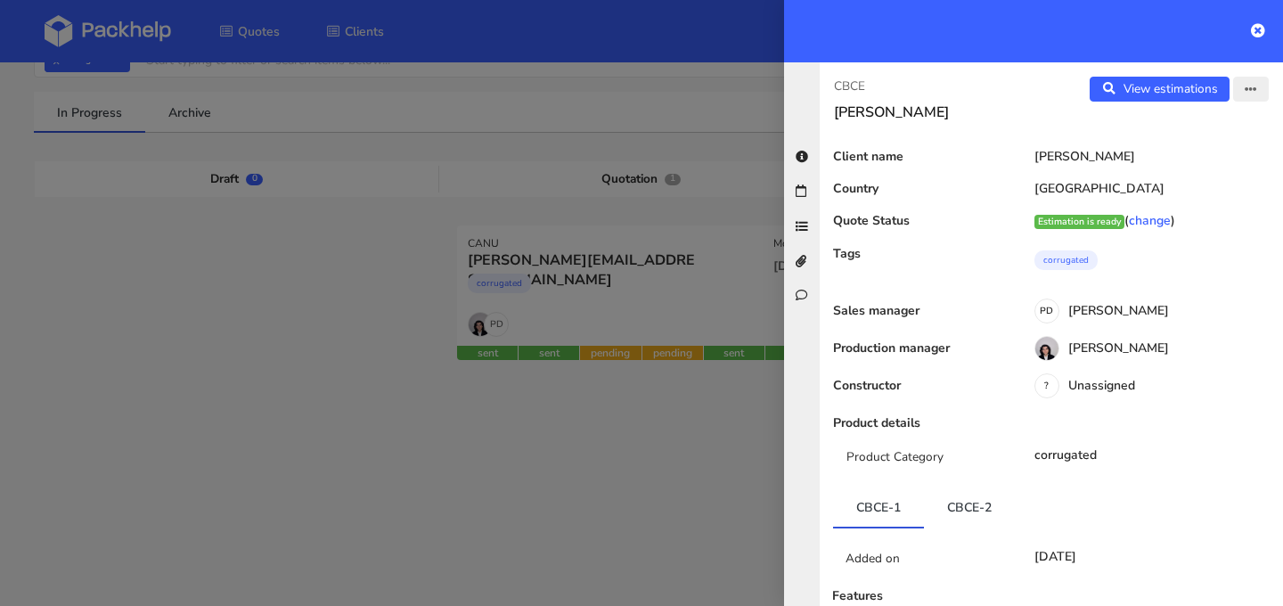
click at [1254, 91] on icon "button" at bounding box center [1251, 90] width 12 height 12
click at [1240, 149] on link "Edit quote" at bounding box center [1193, 158] width 157 height 29
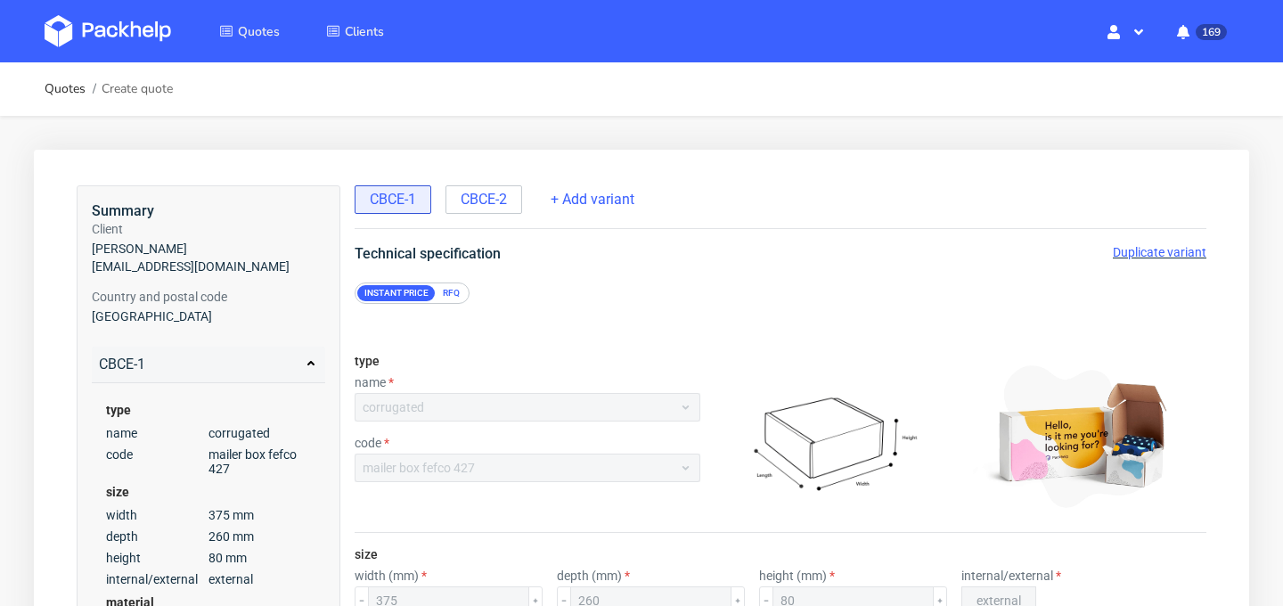
click at [1174, 255] on span "Duplicate variant" at bounding box center [1160, 252] width 94 height 14
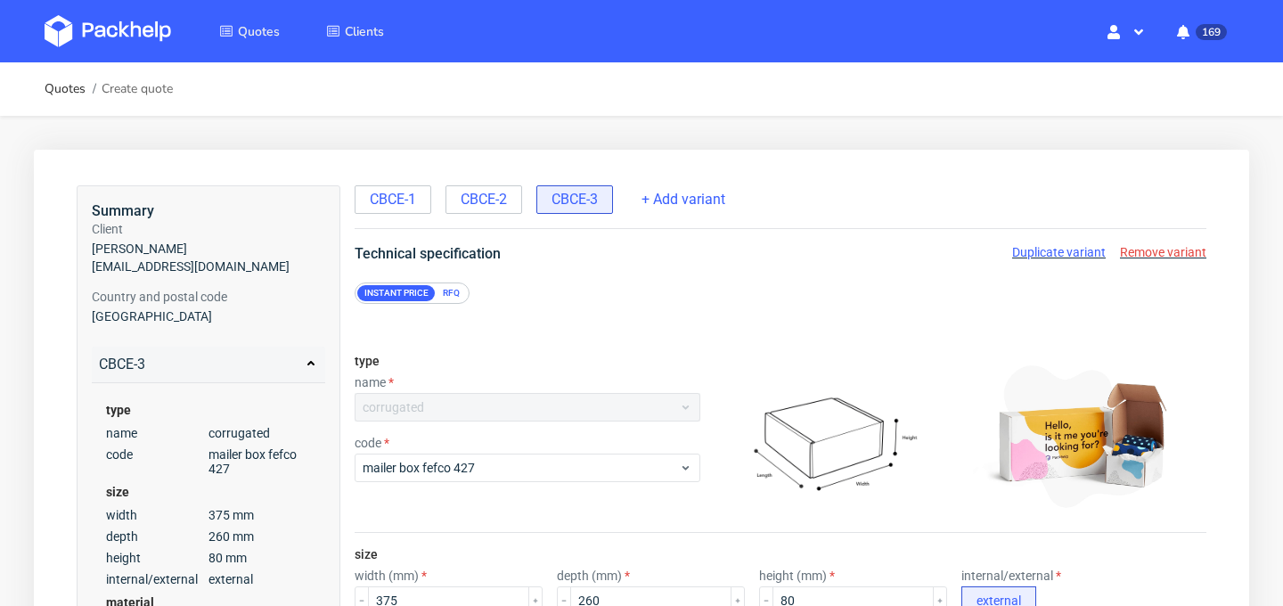
scroll to position [192, 0]
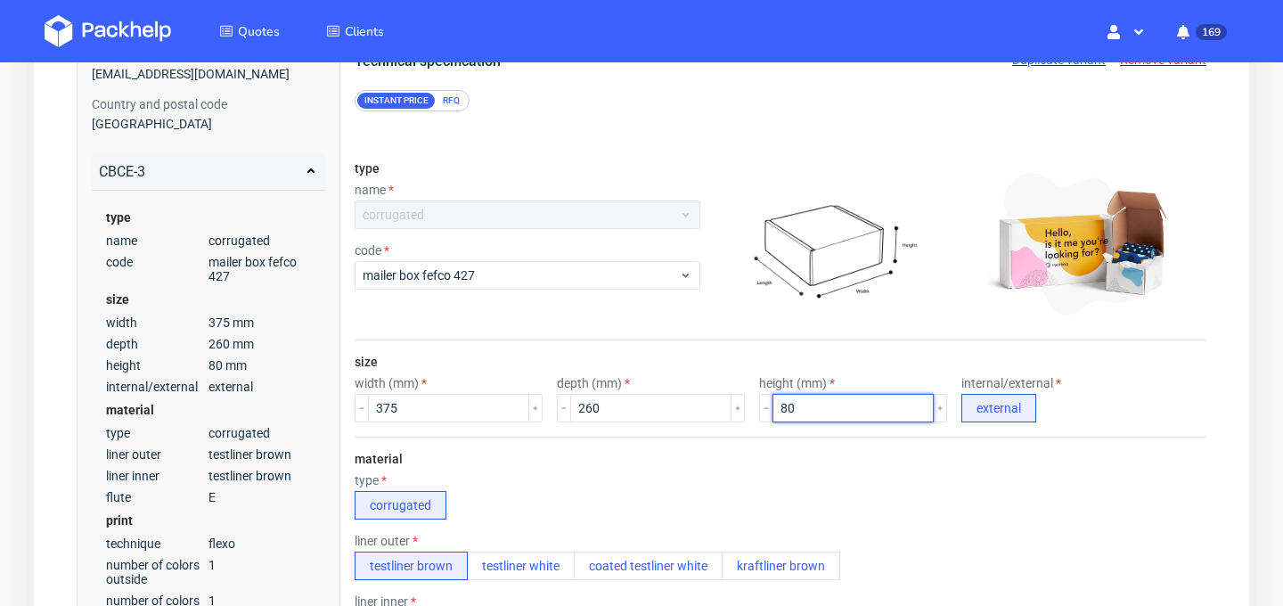
click at [790, 402] on input "80" at bounding box center [852, 408] width 161 height 29
type input "8"
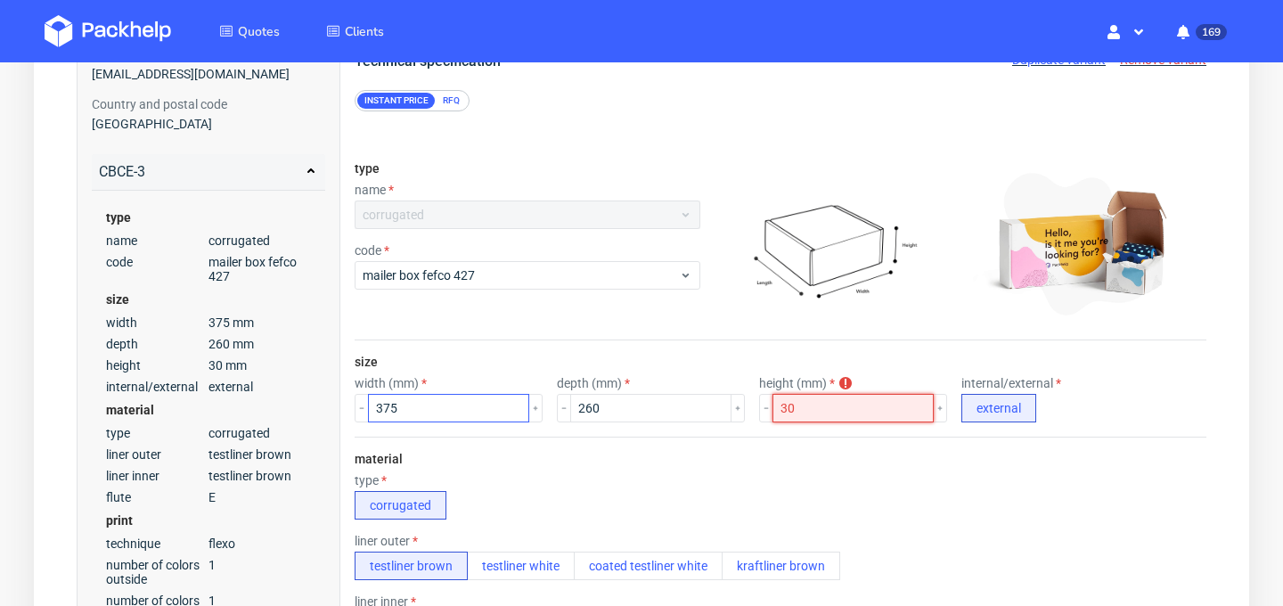
drag, startPoint x: 838, startPoint y: 412, endPoint x: 387, endPoint y: 410, distance: 450.8
click at [387, 410] on div "width (mm) 375 depth (mm) 260 height (mm) height must be grather than 70 or equ…" at bounding box center [781, 399] width 852 height 46
type input "30"
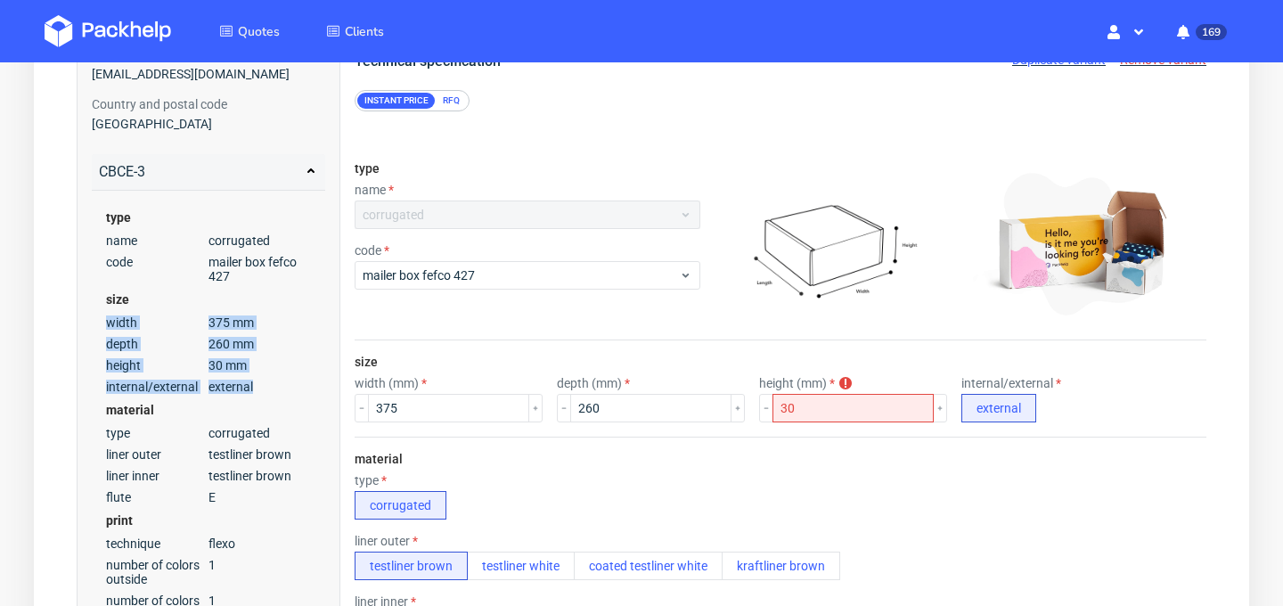
drag, startPoint x: 263, startPoint y: 388, endPoint x: 105, endPoint y: 322, distance: 170.9
click at [105, 322] on div "type name corrugated code mailer box fefco 427 size width 375 mm depth 260 mm h…" at bounding box center [208, 460] width 233 height 538
copy div "width 375 mm depth 260 mm height 30 mm internal/external external"
